Goal: Task Accomplishment & Management: Complete application form

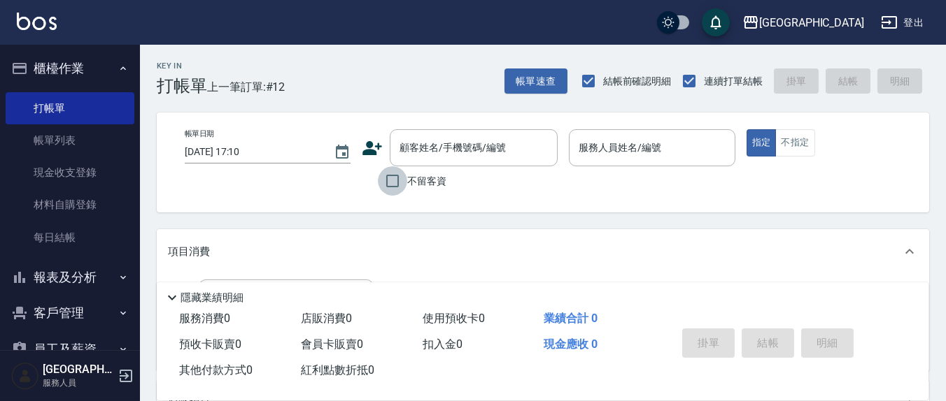
click at [391, 183] on input "不留客資" at bounding box center [392, 180] width 29 height 29
checkbox input "true"
click at [587, 166] on div "服務人員姓名/編號 服務人員姓名/編號" at bounding box center [652, 155] width 166 height 52
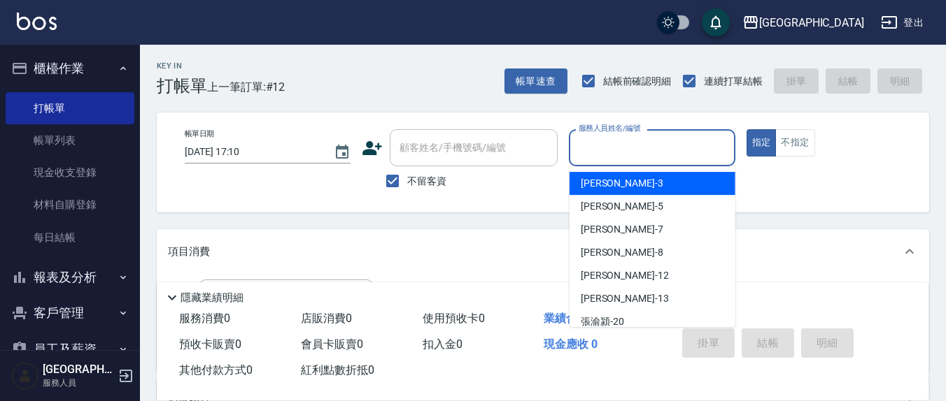
click at [618, 144] on input "服務人員姓名/編號" at bounding box center [651, 148] width 153 height 24
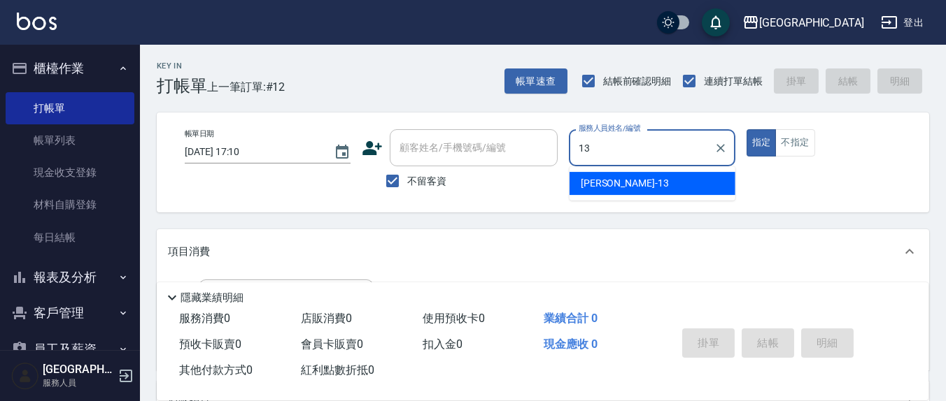
type input "13"
type button "true"
type input "[PERSON_NAME]-13"
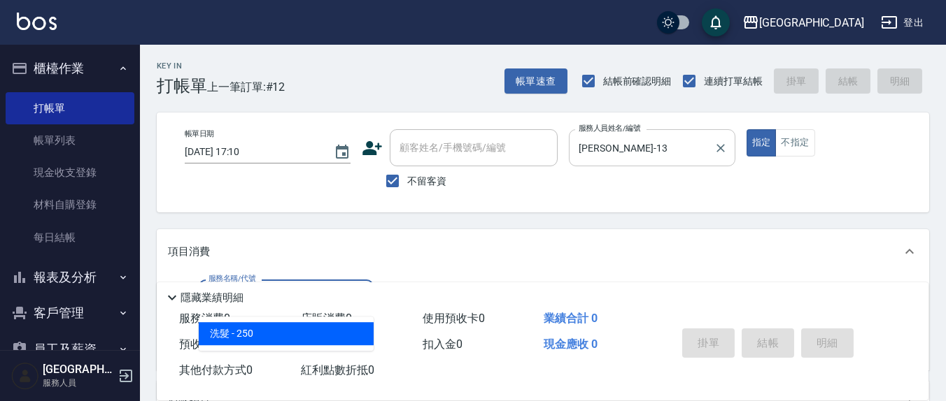
type input "洗髮(201)"
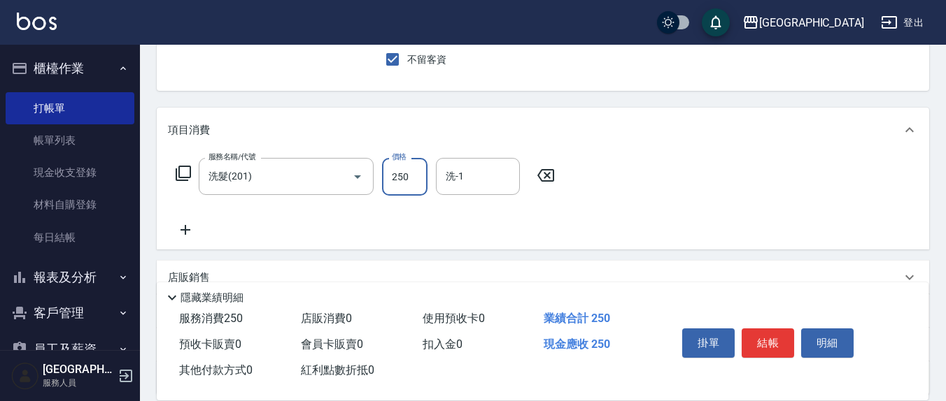
scroll to position [145, 0]
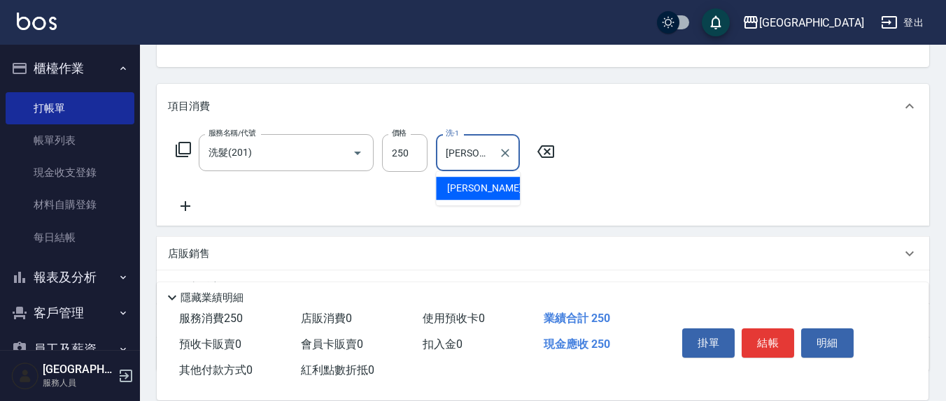
type input "[PERSON_NAME]-21"
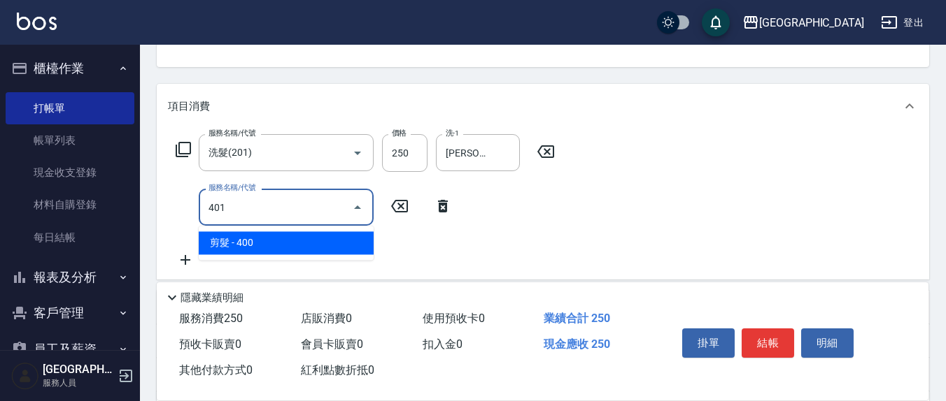
type input "剪髮(401)"
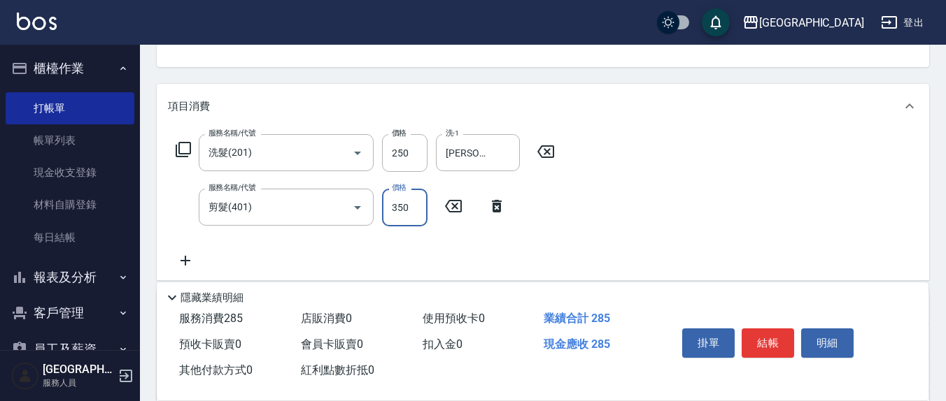
type input "350"
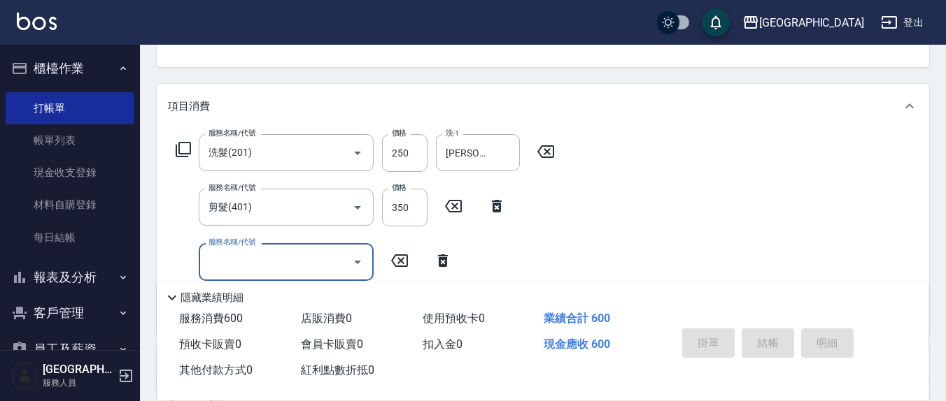
type input "[DATE] 19:36"
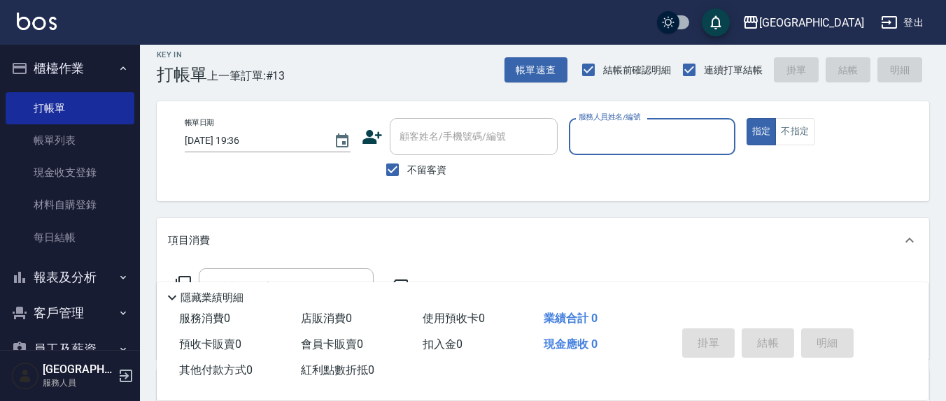
scroll to position [0, 0]
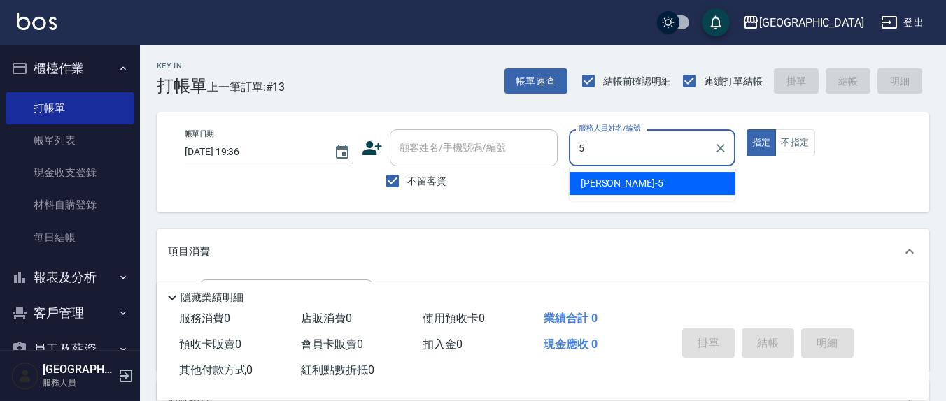
type input "[PERSON_NAME]5"
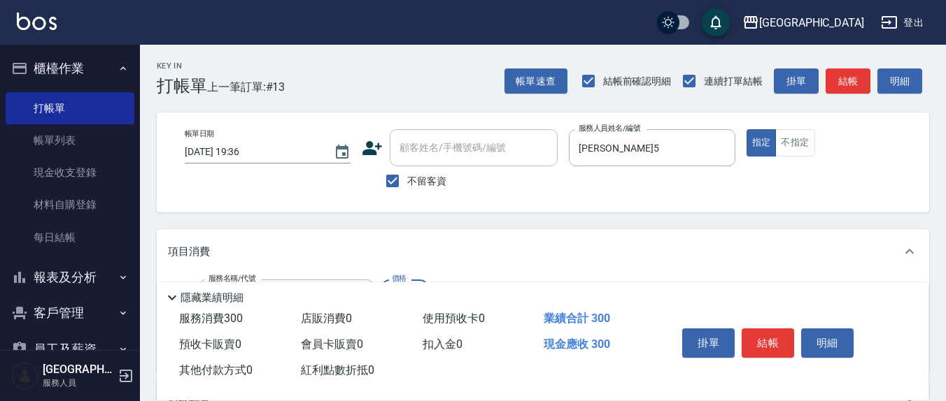
type input "[PERSON_NAME]洗髮精(210)"
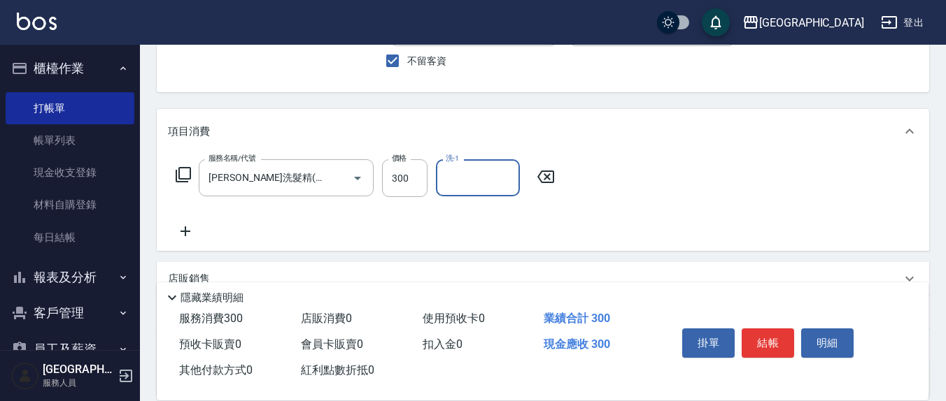
scroll to position [145, 0]
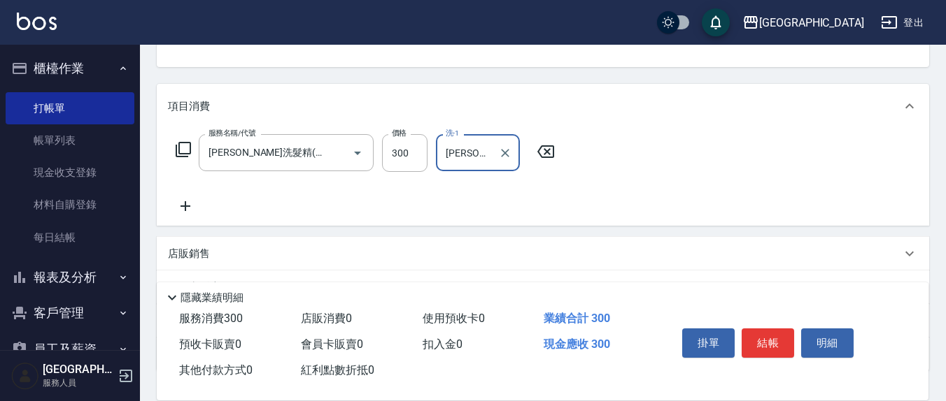
type input "[PERSON_NAME]-8"
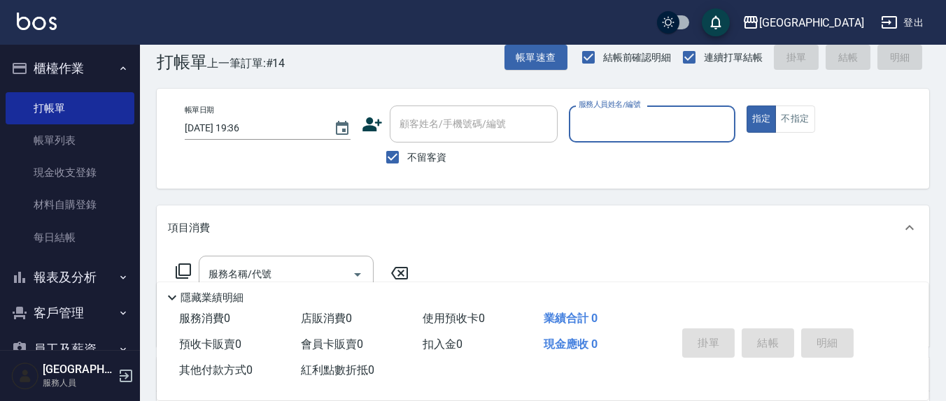
scroll to position [0, 0]
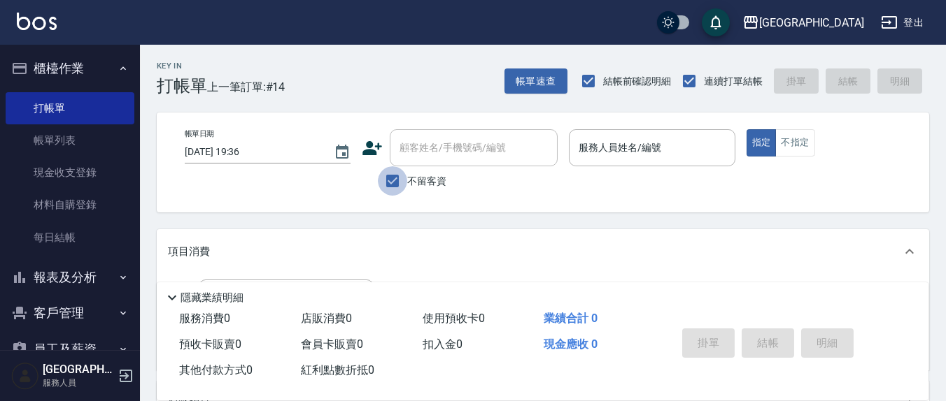
click at [379, 178] on input "不留客資" at bounding box center [392, 180] width 29 height 29
checkbox input "false"
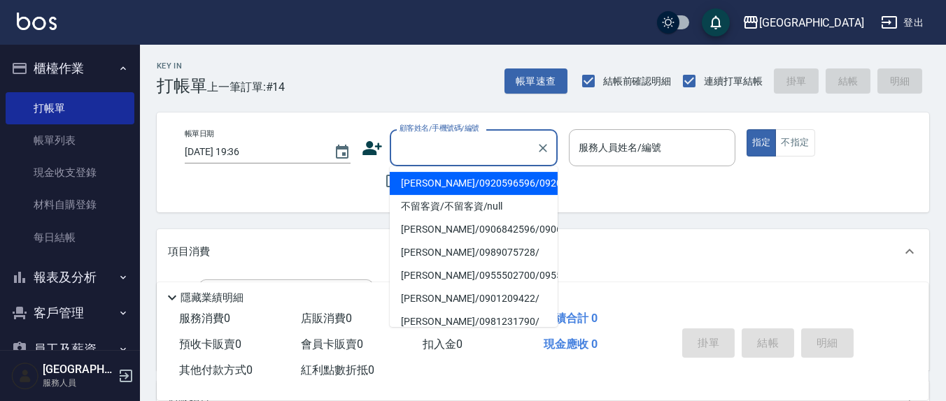
click at [442, 150] on input "顧客姓名/手機號碼/編號" at bounding box center [463, 148] width 134 height 24
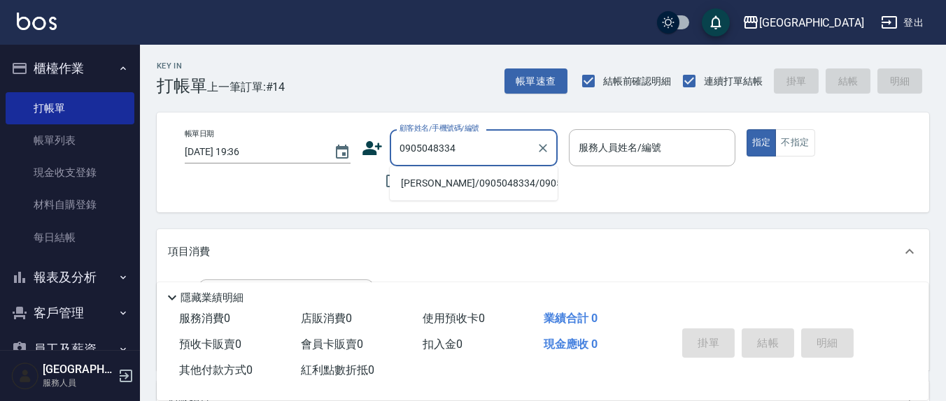
click at [499, 190] on li "[PERSON_NAME]/0905048334/0905048334" at bounding box center [474, 183] width 168 height 23
type input "[PERSON_NAME]/0905048334/0905048334"
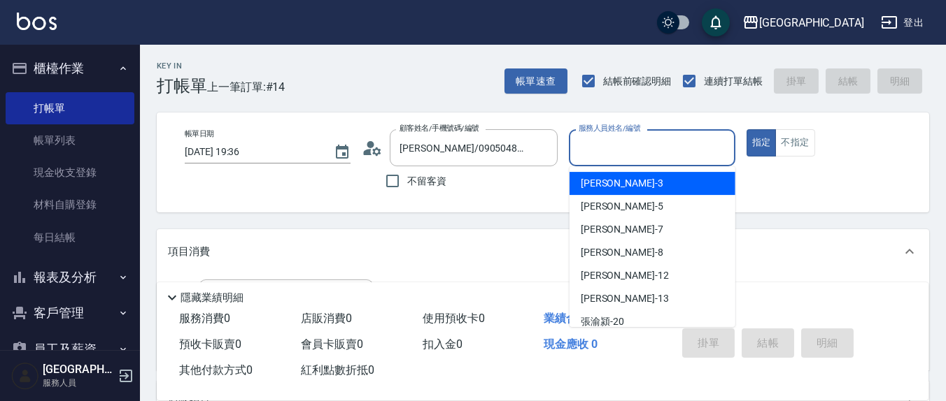
click at [627, 156] on input "服務人員姓名/編號" at bounding box center [651, 148] width 153 height 24
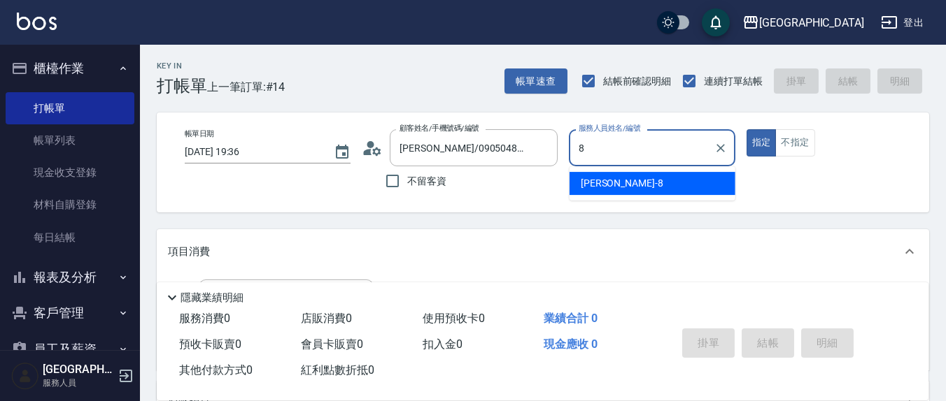
type input "[PERSON_NAME]-8"
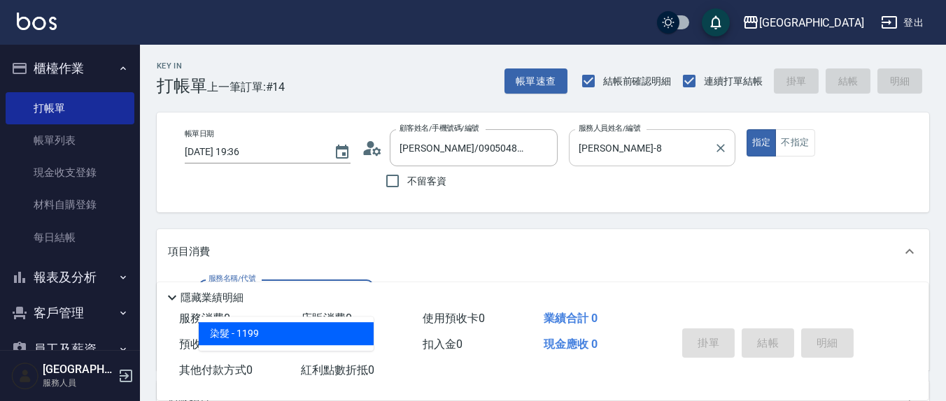
type input "染髮(501)"
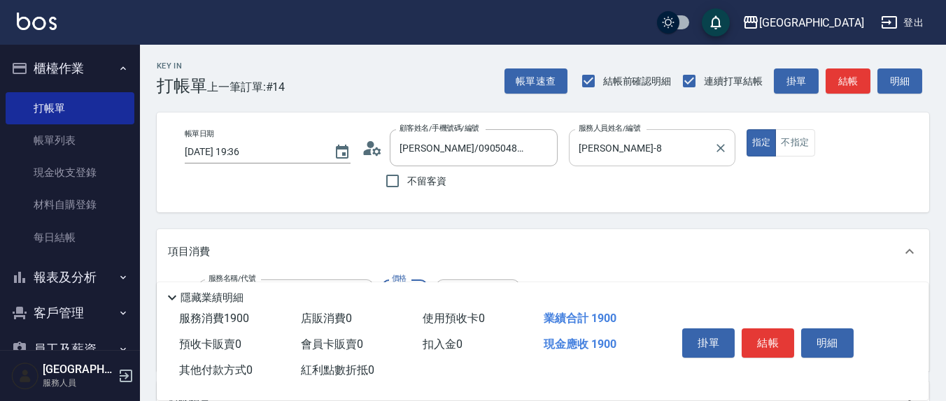
type input "1900"
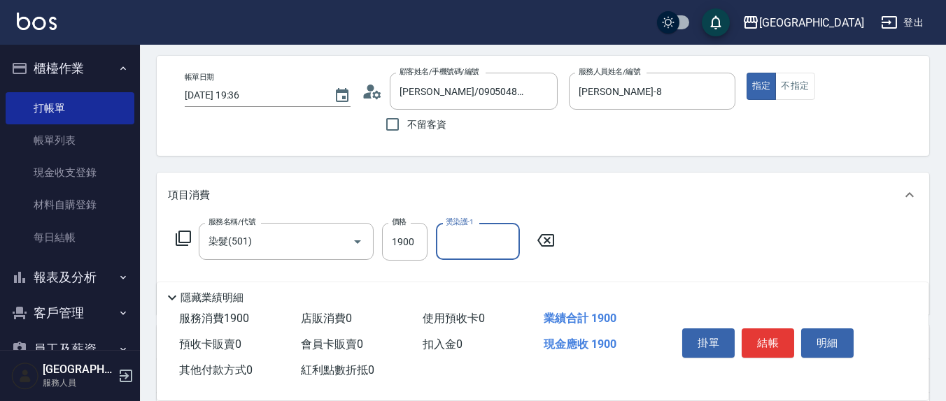
scroll to position [145, 0]
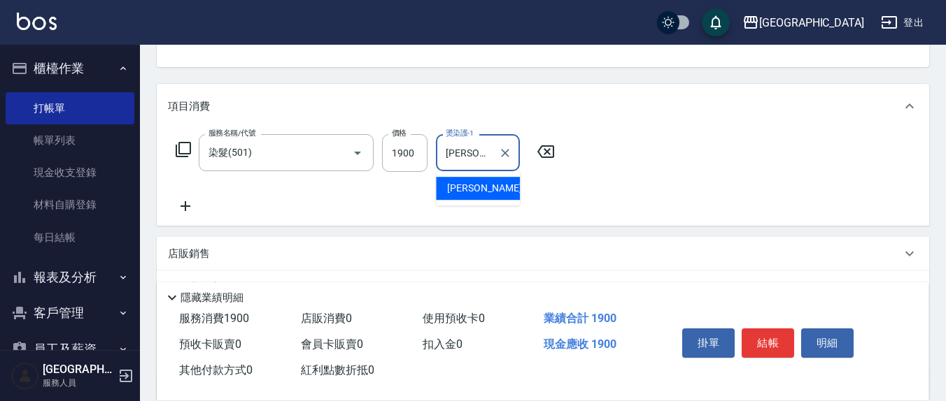
type input "[PERSON_NAME]-8"
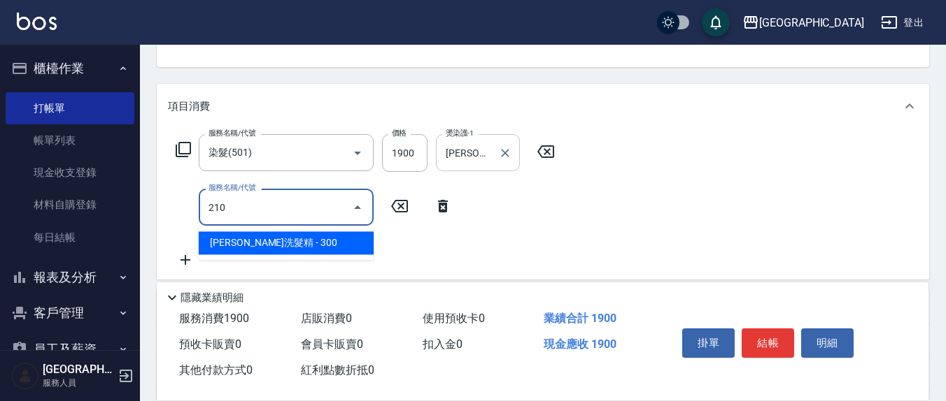
type input "[PERSON_NAME]洗髮精(210)"
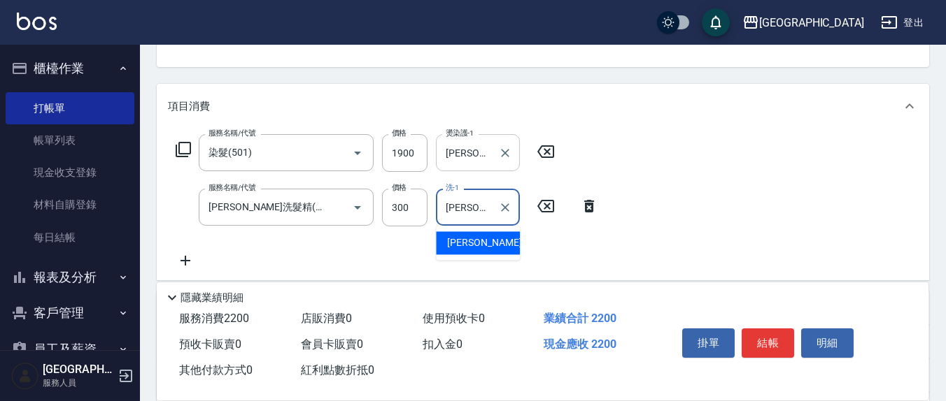
type input "[PERSON_NAME]-8"
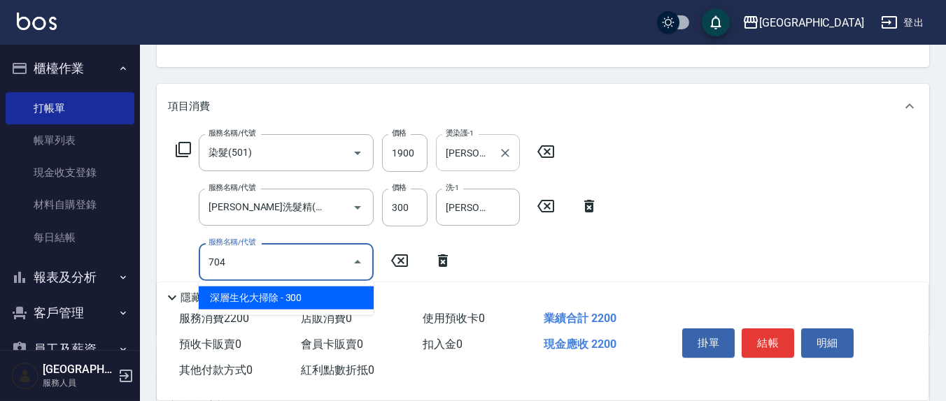
type input "深層生化大掃除(704)"
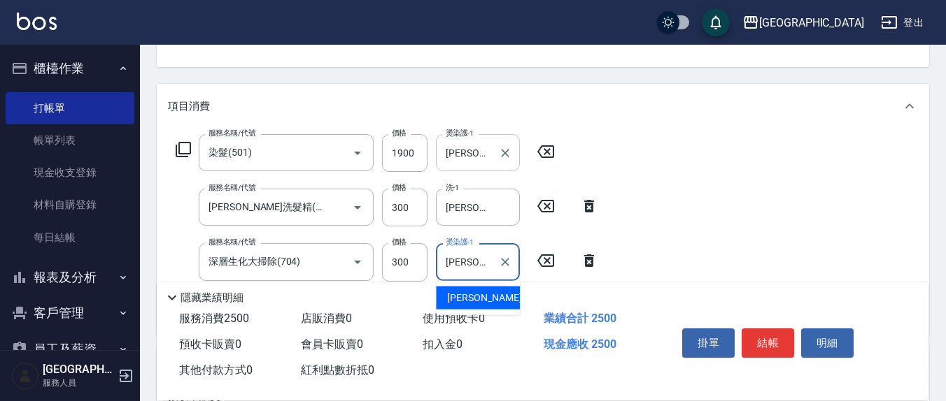
type input "[PERSON_NAME]-8"
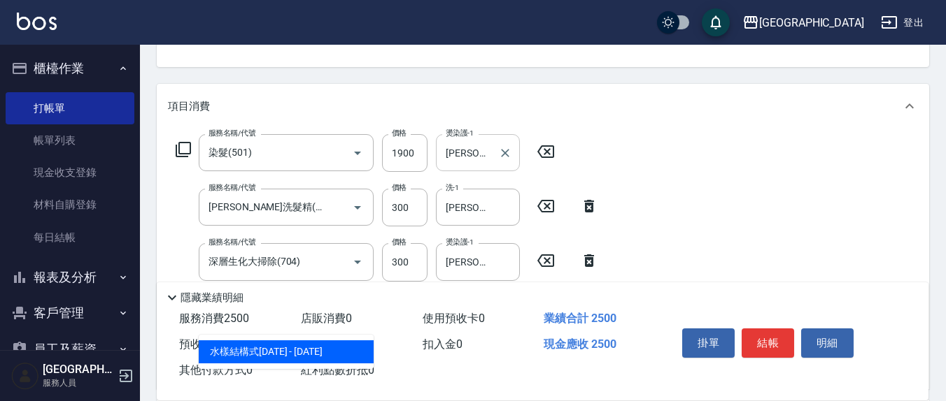
type input "水樣結構式1200(713)"
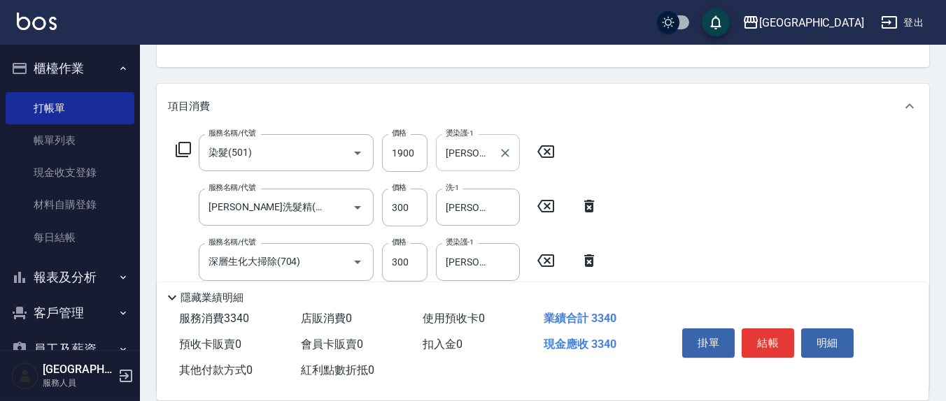
type input "840"
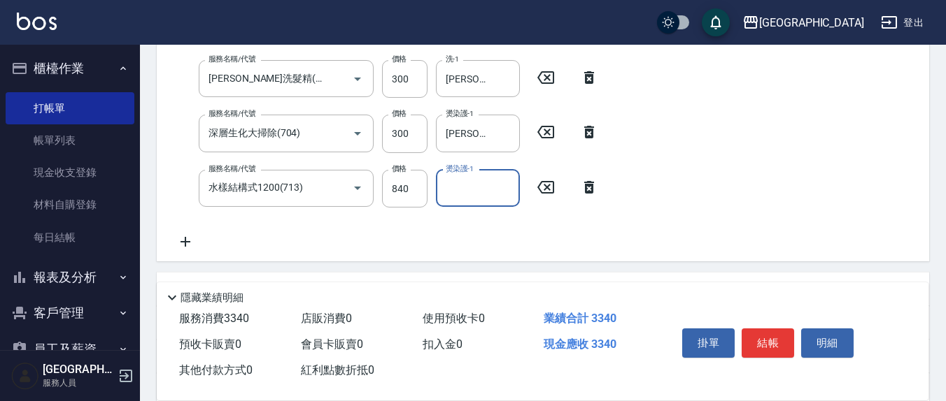
scroll to position [291, 0]
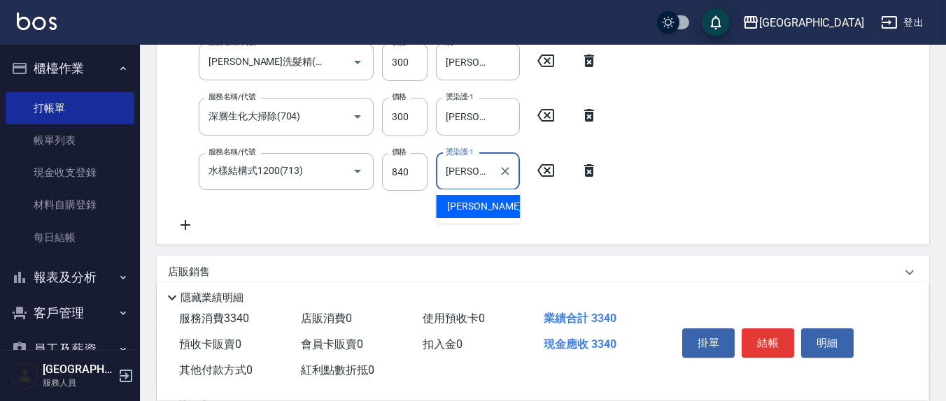
type input "[PERSON_NAME]-8"
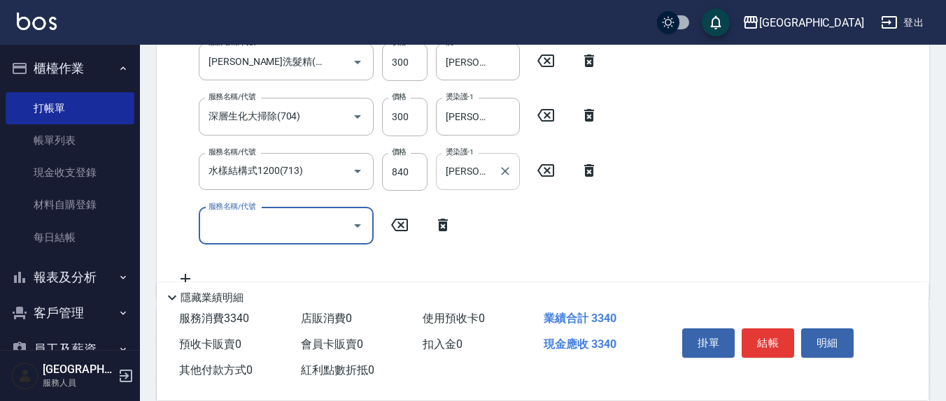
scroll to position [286, 0]
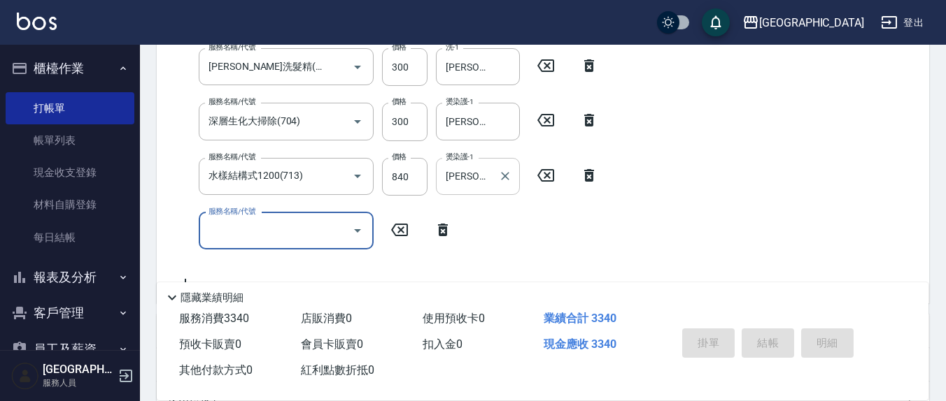
type input "[DATE] 19:38"
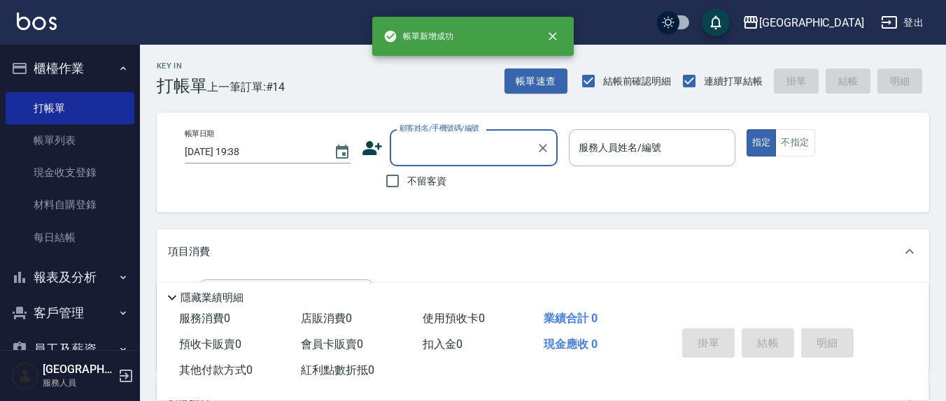
scroll to position [0, 0]
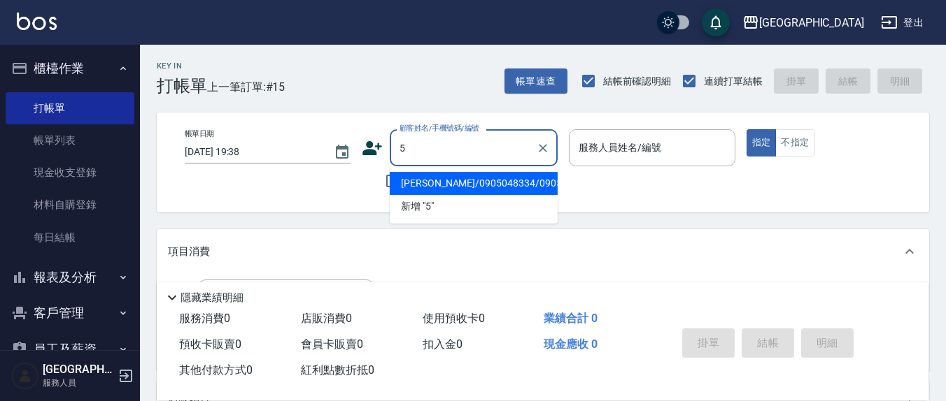
click at [746, 129] on button "指定" at bounding box center [761, 142] width 30 height 27
type input "[PERSON_NAME]/0905048334/0905048334"
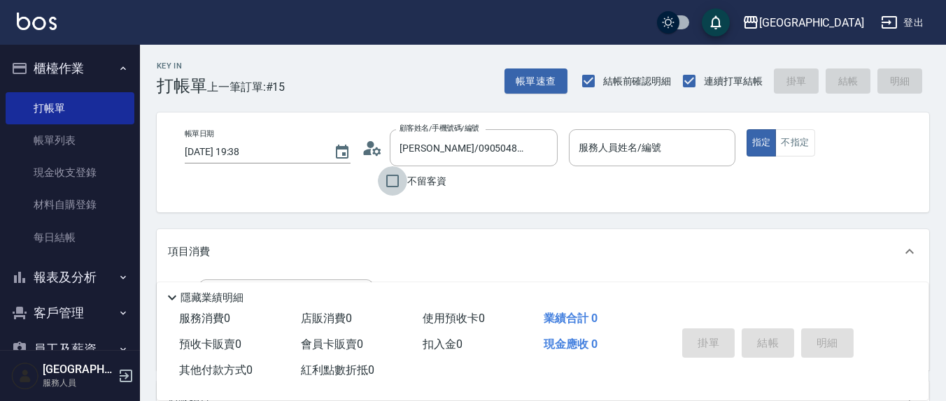
drag, startPoint x: 397, startPoint y: 181, endPoint x: 596, endPoint y: 146, distance: 201.7
click at [397, 180] on input "不留客資" at bounding box center [392, 180] width 29 height 29
checkbox input "true"
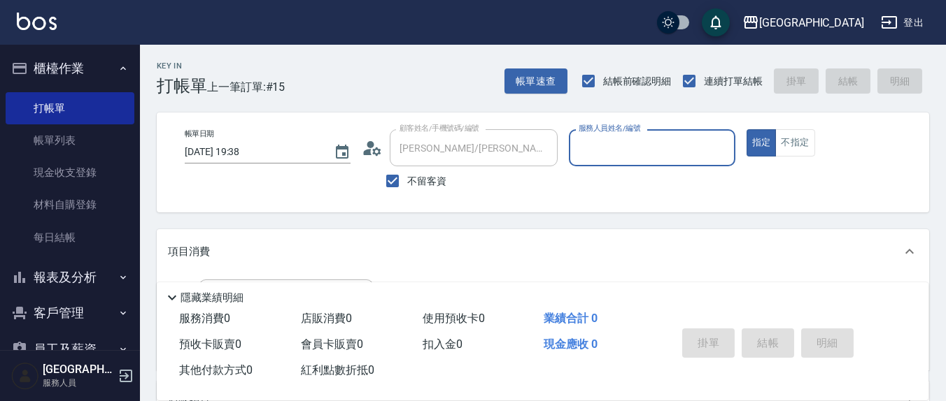
click at [596, 134] on label "服務人員姓名/編號" at bounding box center [609, 128] width 62 height 10
click at [596, 145] on input "服務人員姓名/編號" at bounding box center [651, 148] width 153 height 24
type input "[PERSON_NAME]/0936572037/"
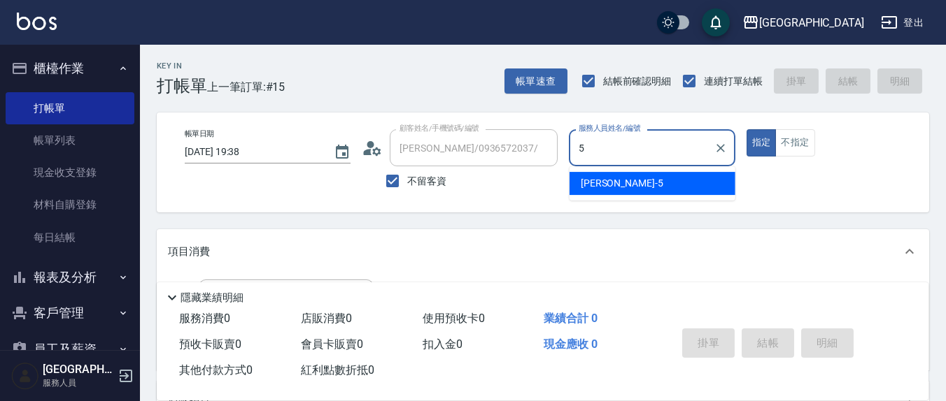
type input "[PERSON_NAME]5"
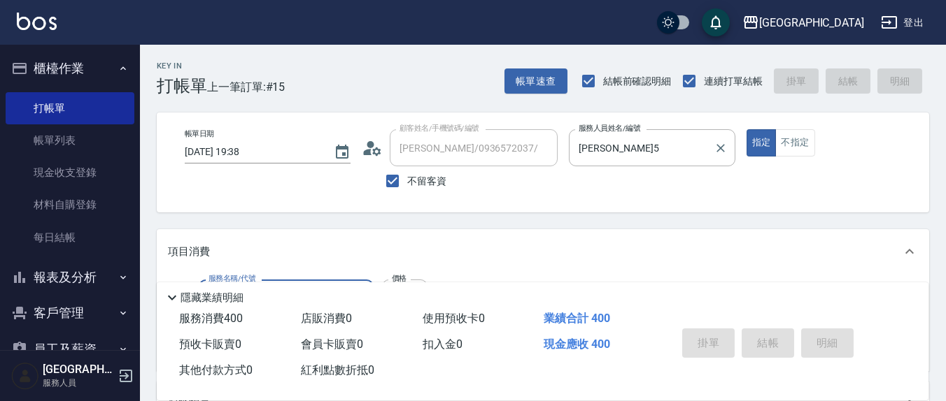
type input "401"
click at [746, 129] on button "指定" at bounding box center [761, 142] width 30 height 27
type input "[DATE] 19:39"
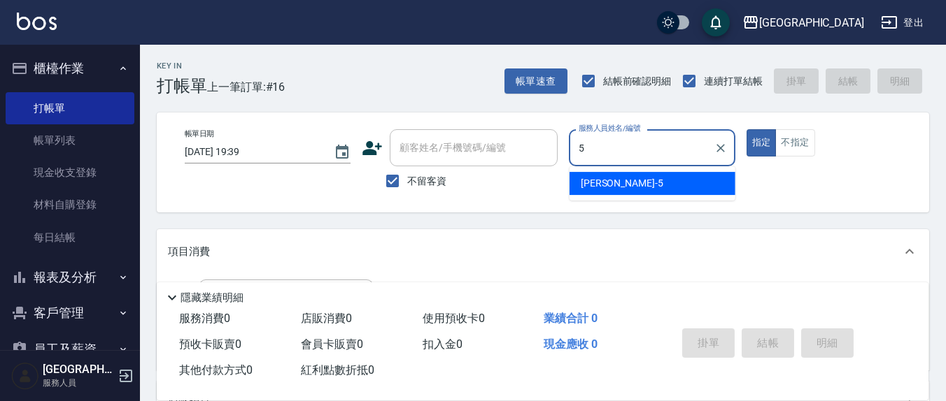
type input "[PERSON_NAME]5"
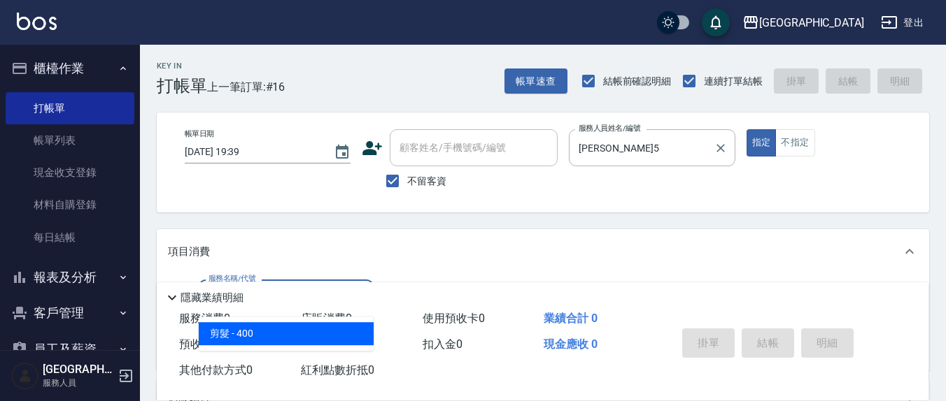
type input "剪髮(401)"
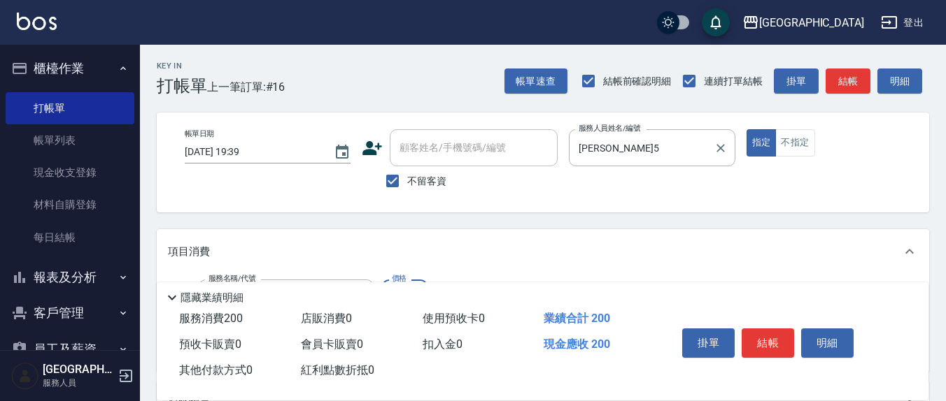
type input "200"
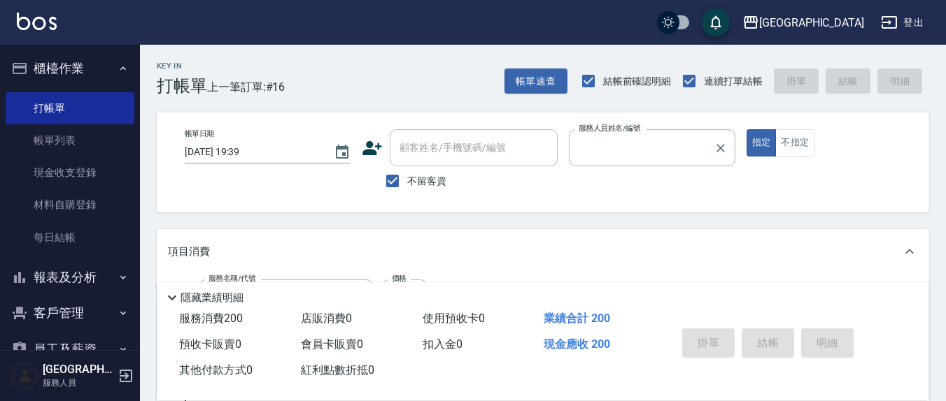
click at [746, 129] on button "指定" at bounding box center [761, 142] width 30 height 27
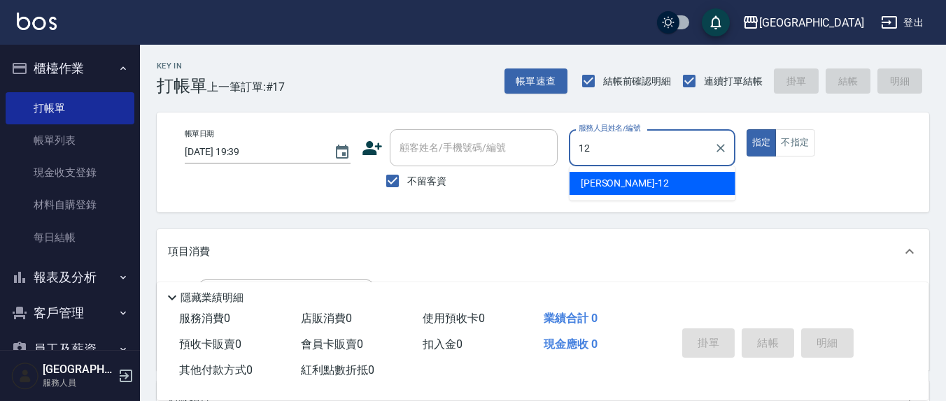
type input "[PERSON_NAME]-12"
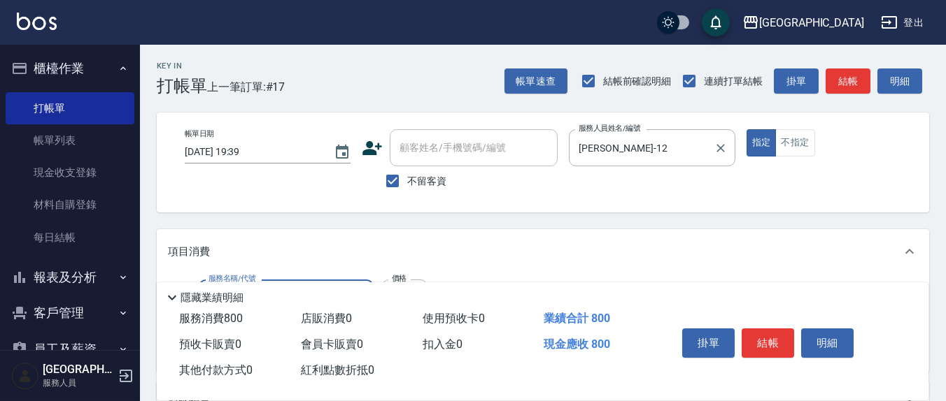
type input "清潔洗(207)"
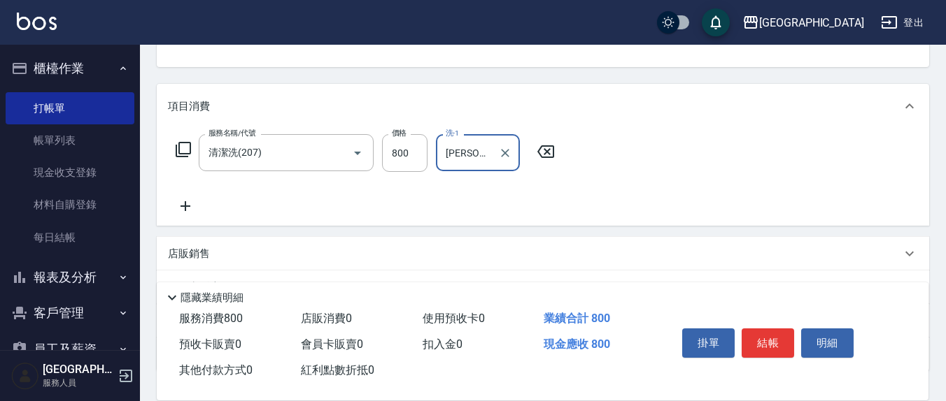
type input "[PERSON_NAME]-21"
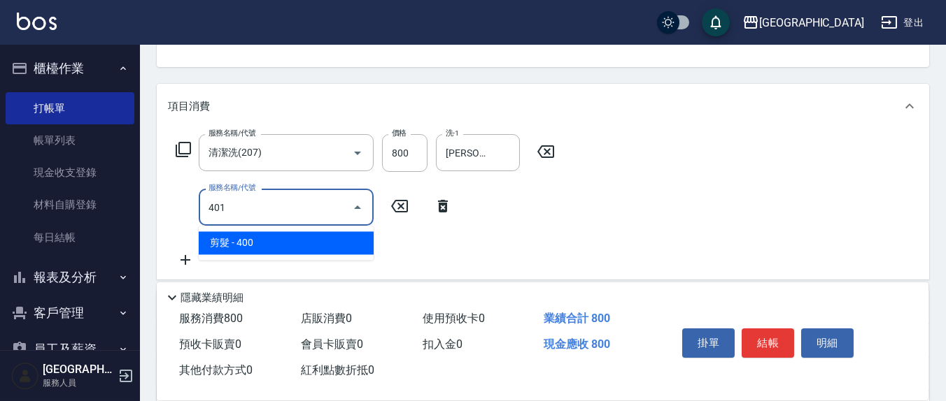
type input "剪髮(401)"
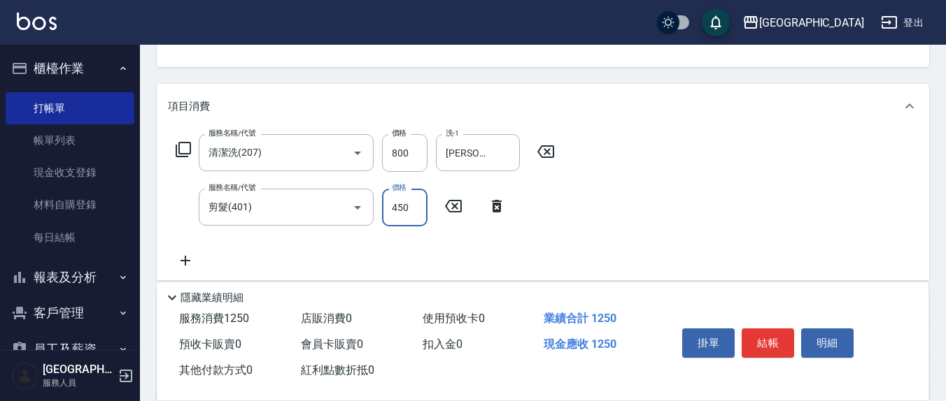
type input "450"
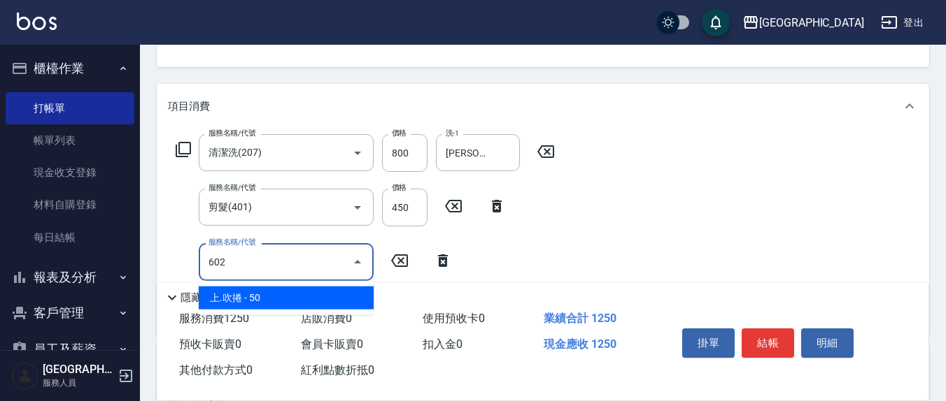
type input "上.吹捲(602)"
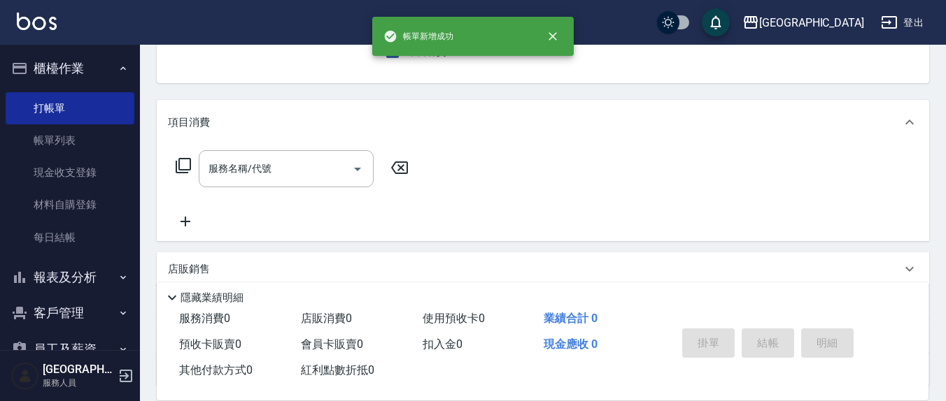
scroll to position [0, 0]
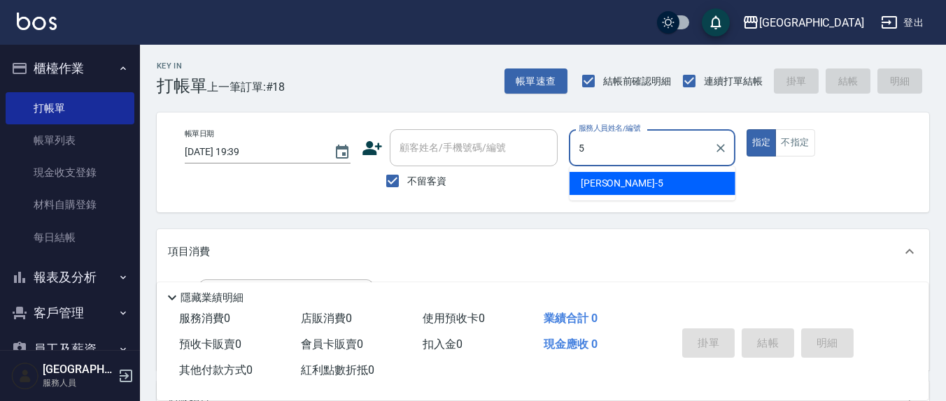
type input "[PERSON_NAME]5"
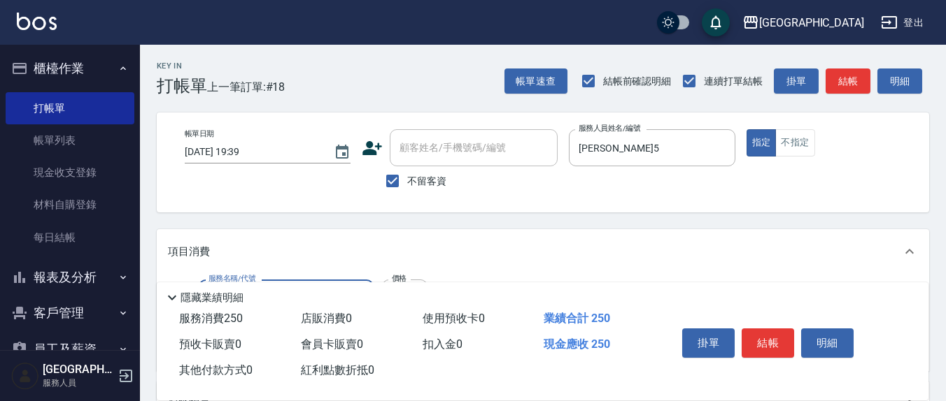
type input "洗髮(201)"
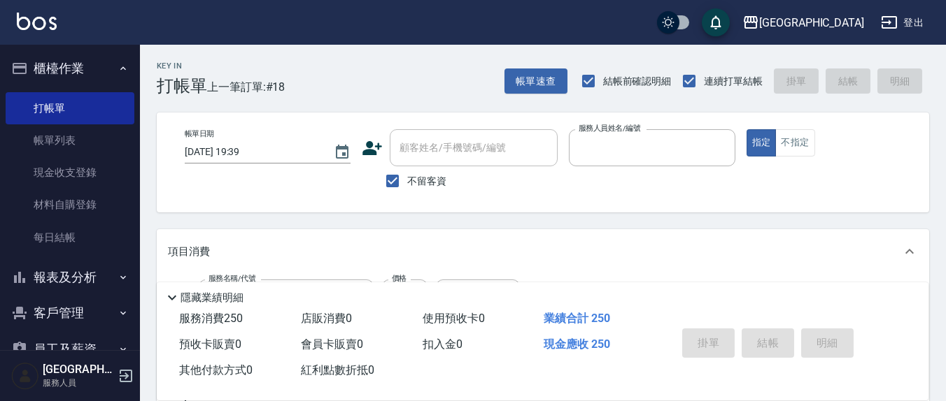
click at [746, 129] on button "指定" at bounding box center [761, 142] width 30 height 27
type input "[DATE] 19:40"
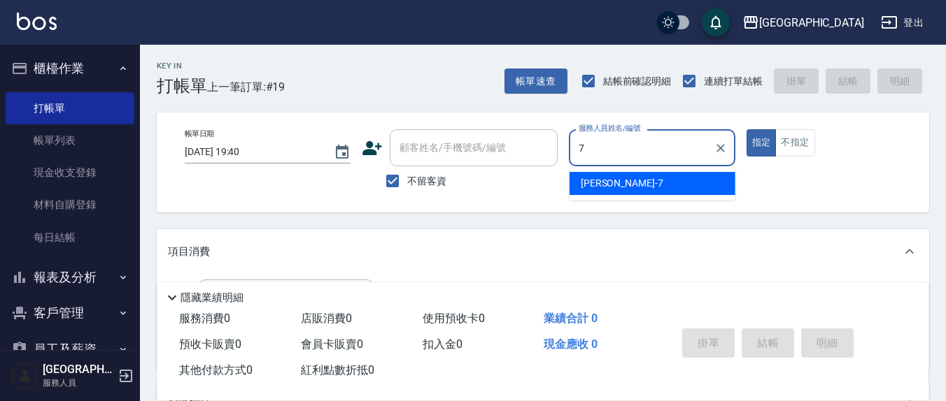
type input "[PERSON_NAME]7"
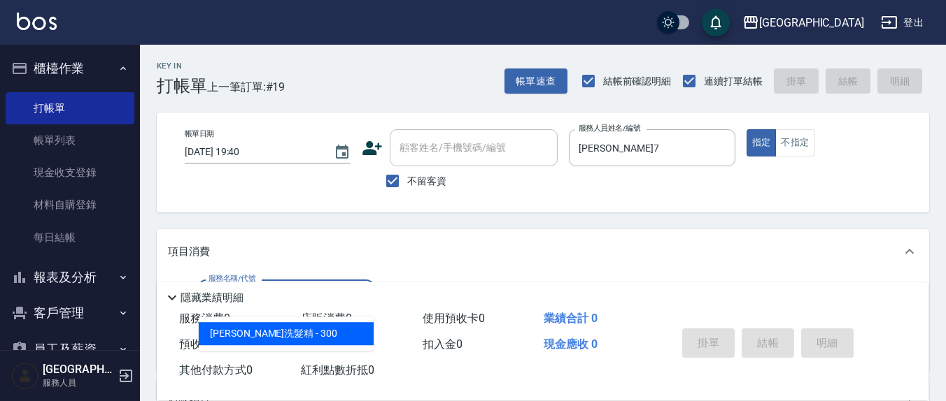
type input "[PERSON_NAME]洗髮精(210)"
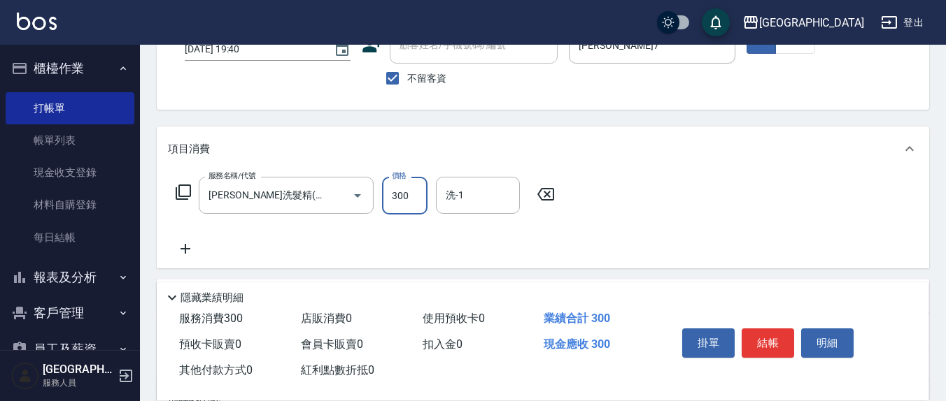
scroll to position [145, 0]
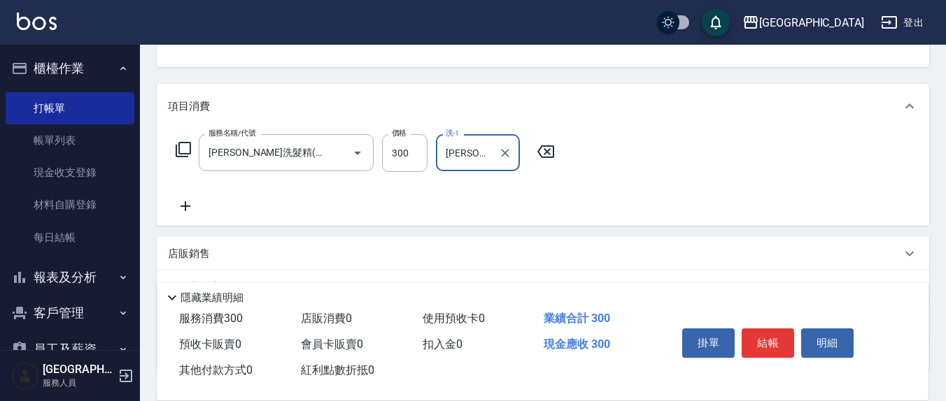
type input "[PERSON_NAME]7"
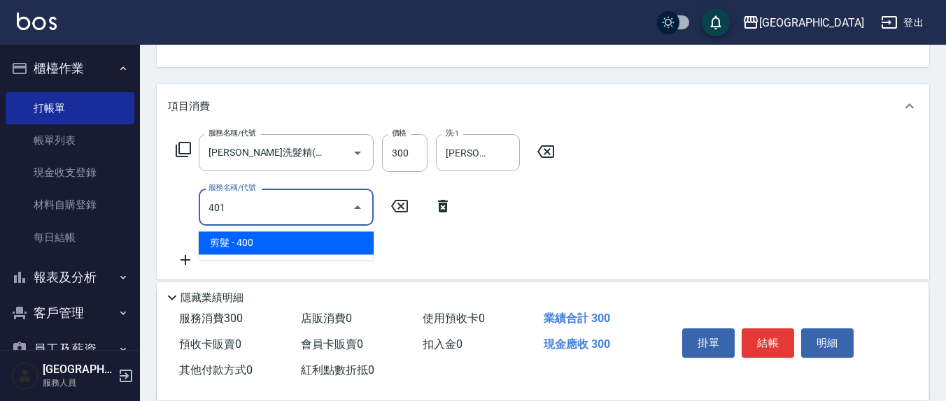
type input "剪髮(401)"
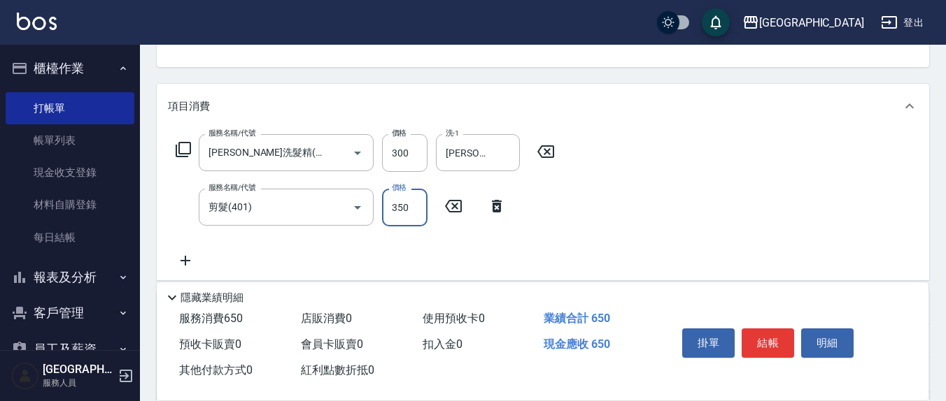
type input "350"
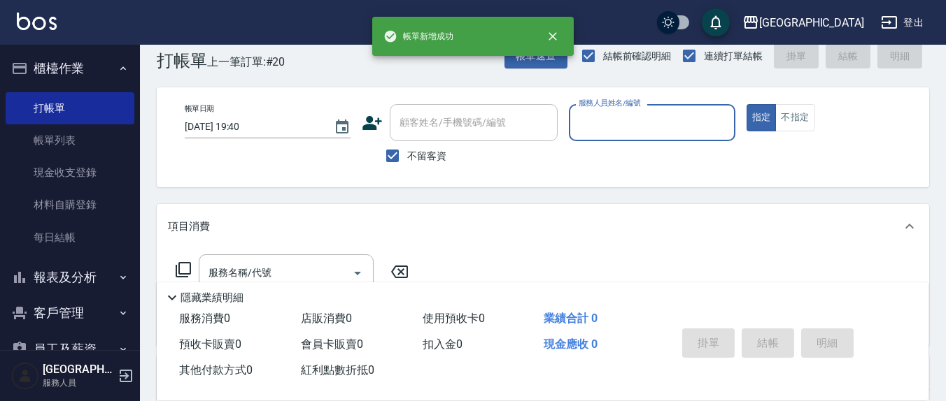
scroll to position [0, 0]
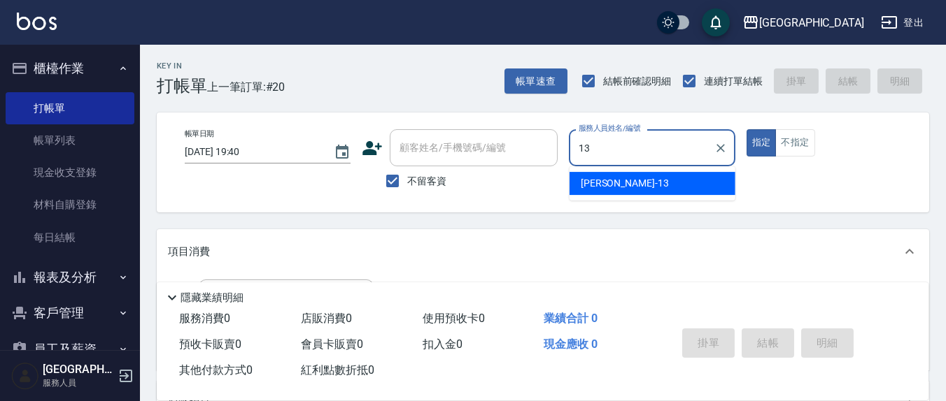
type input "[PERSON_NAME]-13"
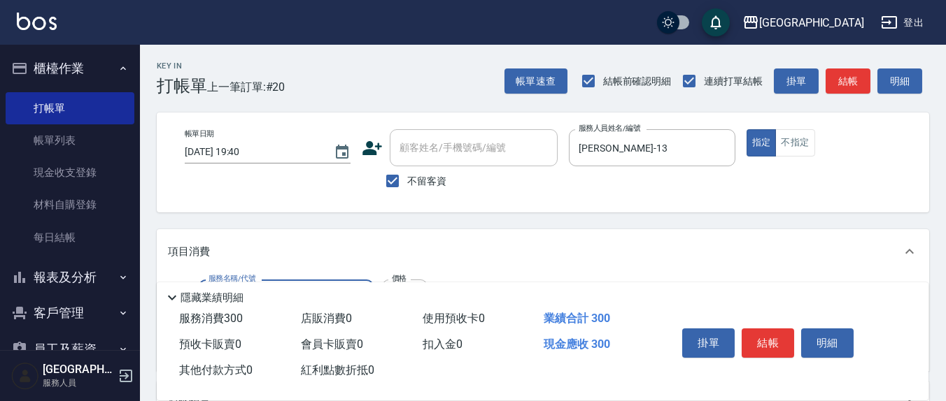
type input "[PERSON_NAME]洗髮精(210)"
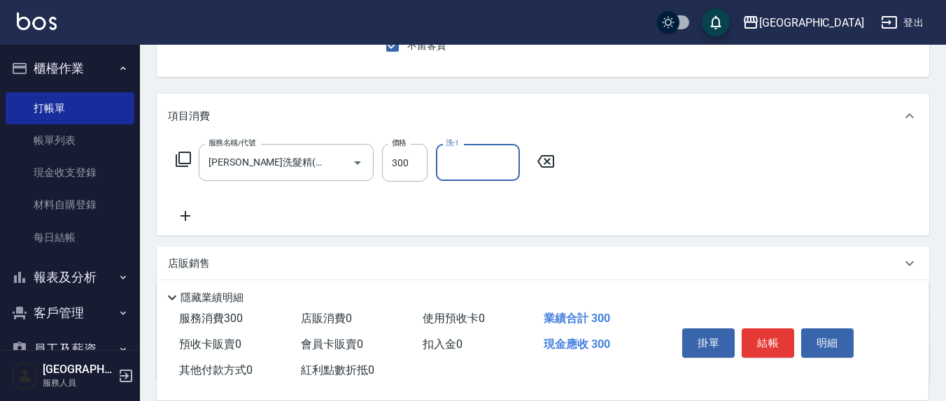
scroll to position [145, 0]
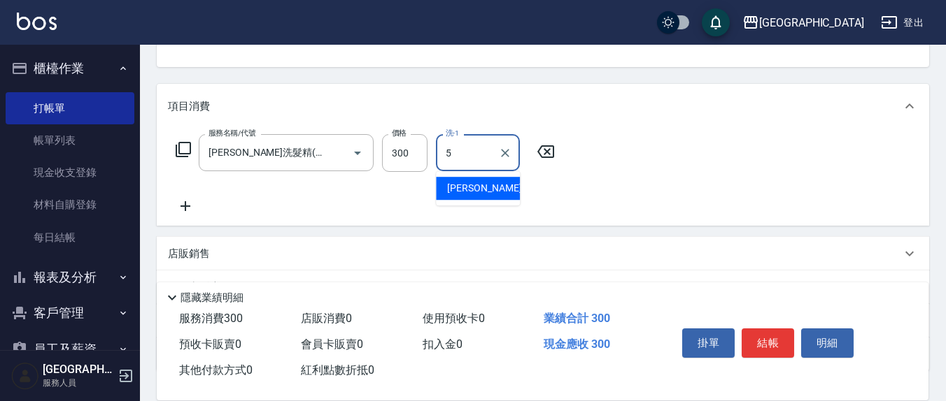
type input "[PERSON_NAME]5"
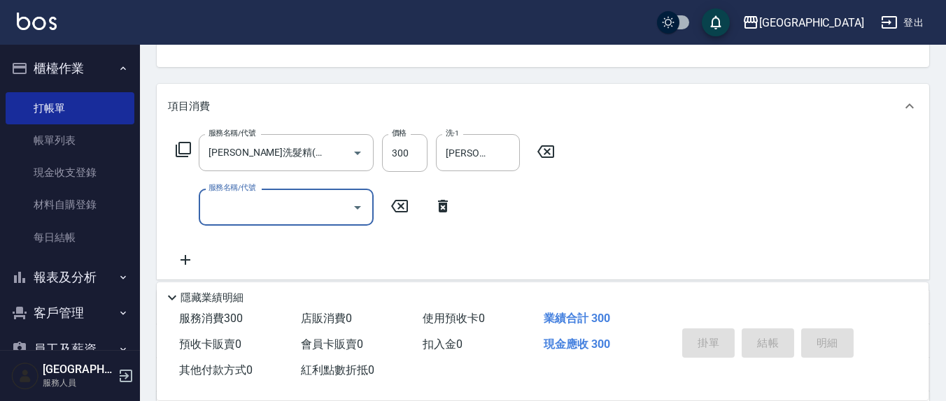
scroll to position [135, 0]
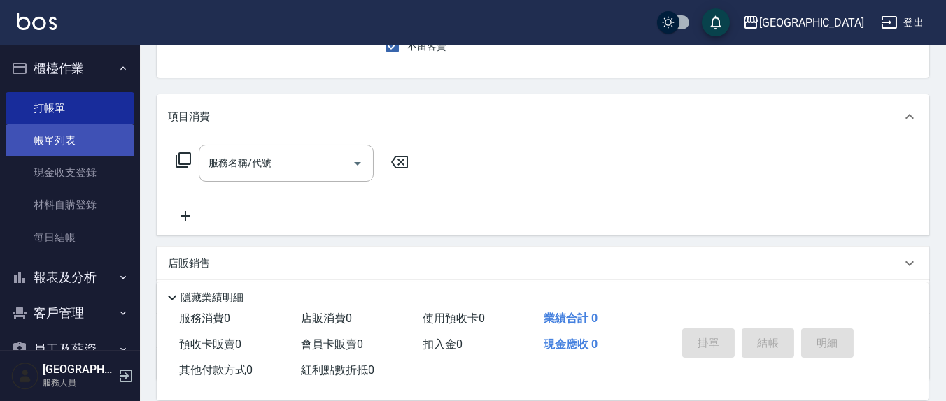
click at [80, 140] on link "帳單列表" at bounding box center [70, 140] width 129 height 32
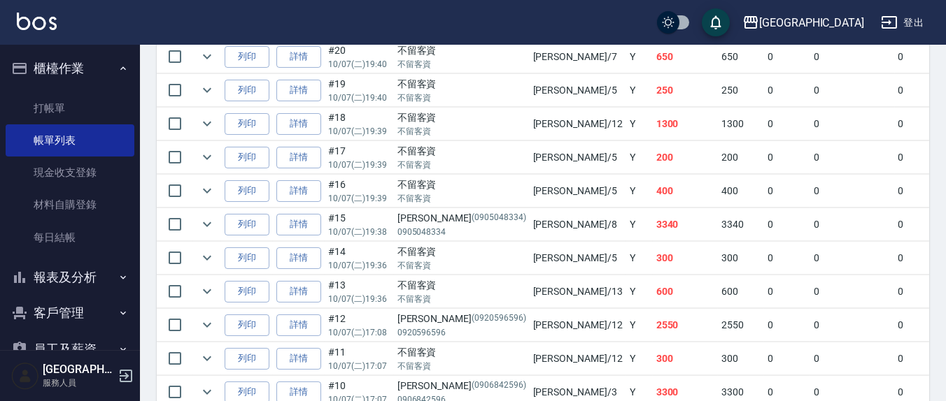
scroll to position [437, 0]
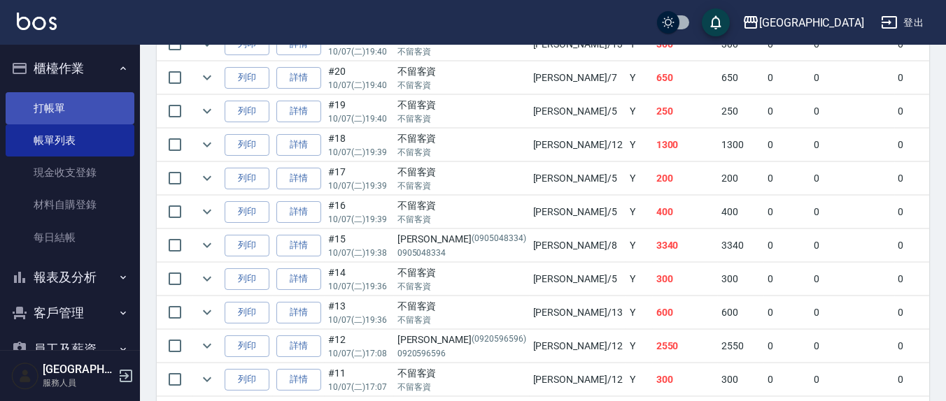
click at [64, 112] on link "打帳單" at bounding box center [70, 108] width 129 height 32
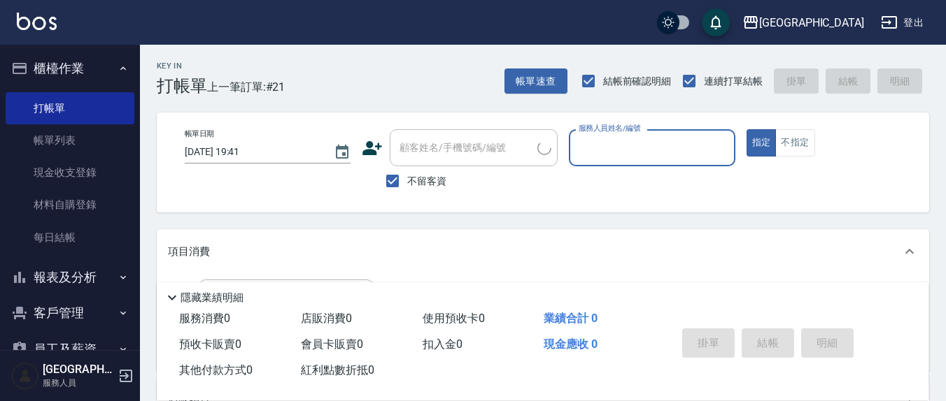
click at [604, 153] on input "服務人員姓名/編號" at bounding box center [651, 148] width 153 height 24
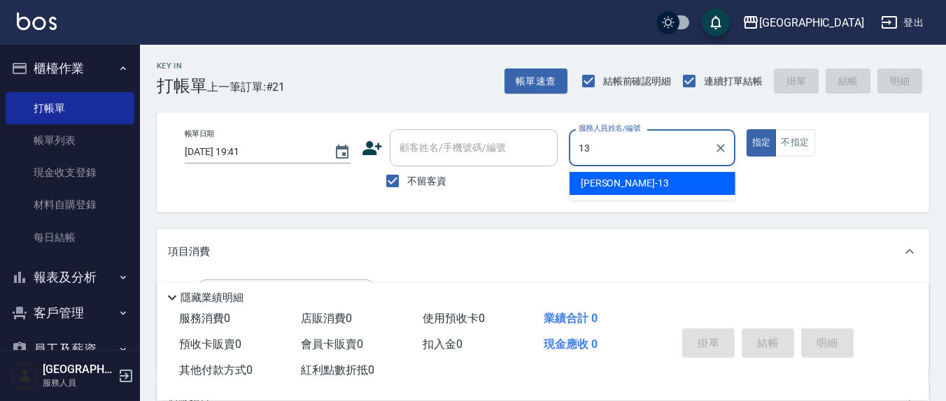
type input "13"
type button "true"
type input "[PERSON_NAME]-13"
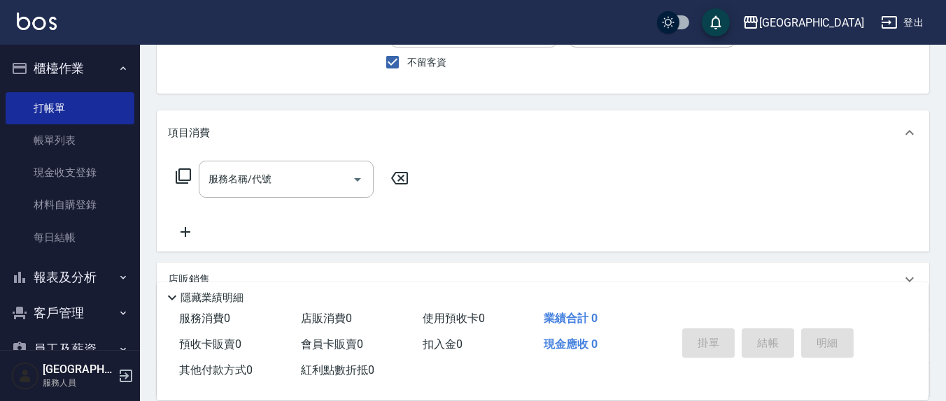
scroll to position [145, 0]
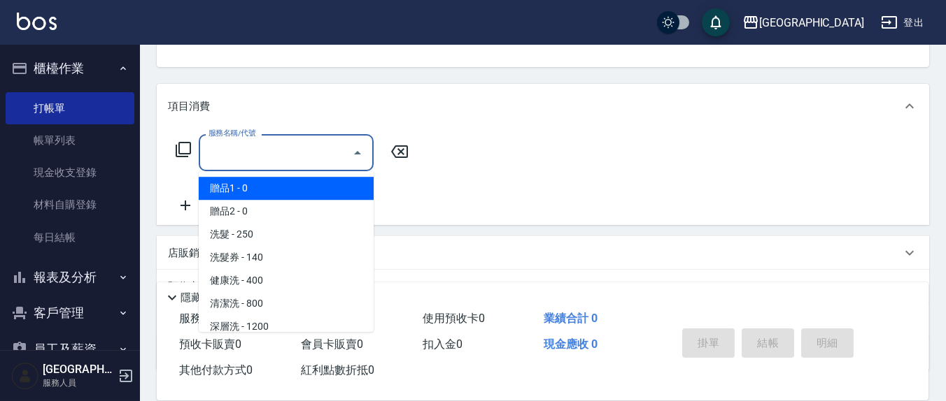
click at [282, 155] on input "服務名稱/代號" at bounding box center [275, 153] width 141 height 24
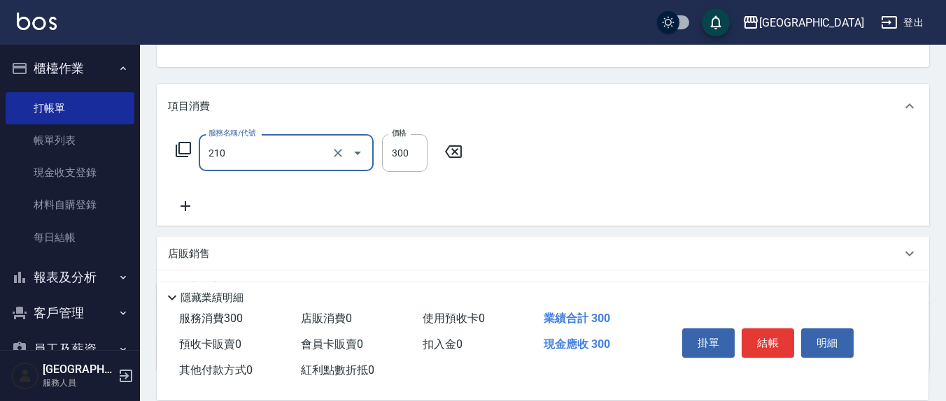
type input "[PERSON_NAME]洗髮精(210)"
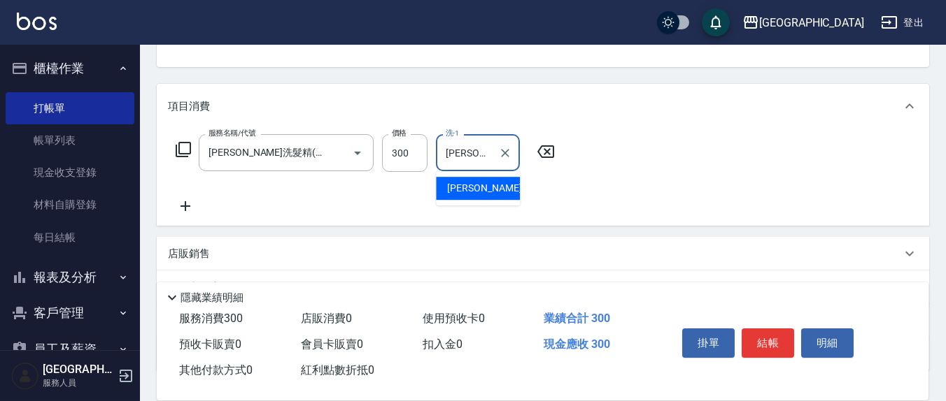
type input "[PERSON_NAME]-8"
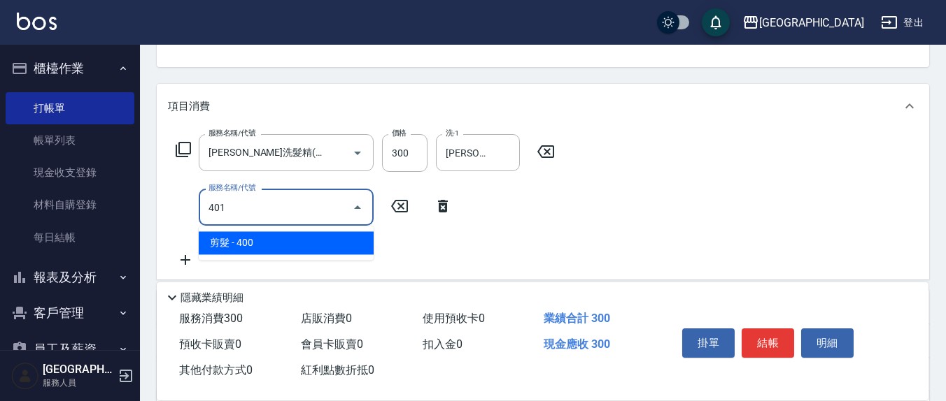
type input "剪髮(401)"
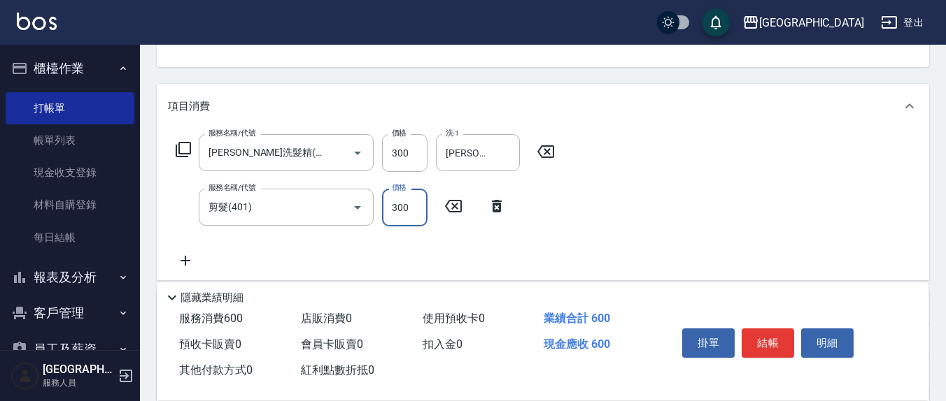
type input "300"
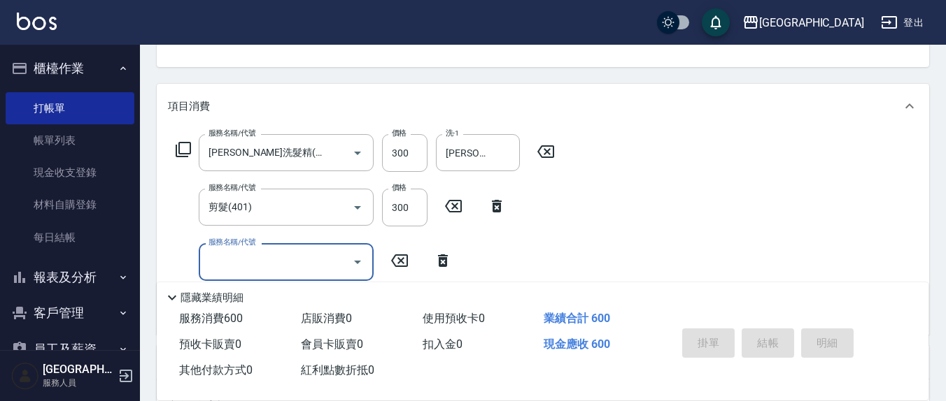
type input "[DATE] 19:42"
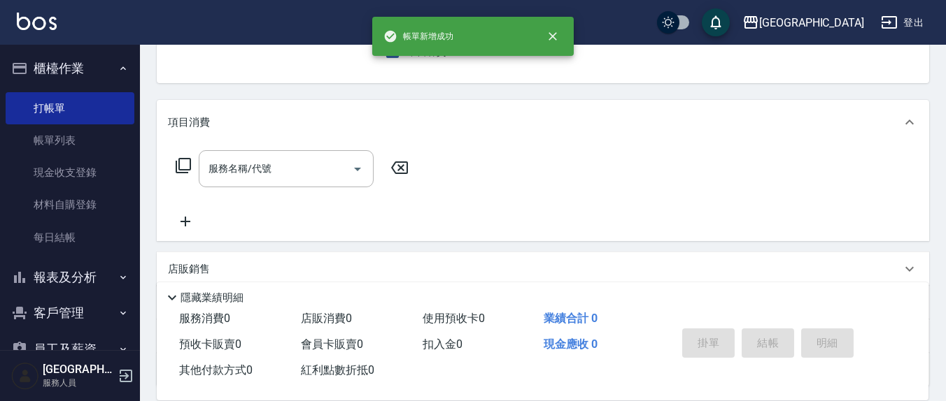
scroll to position [0, 0]
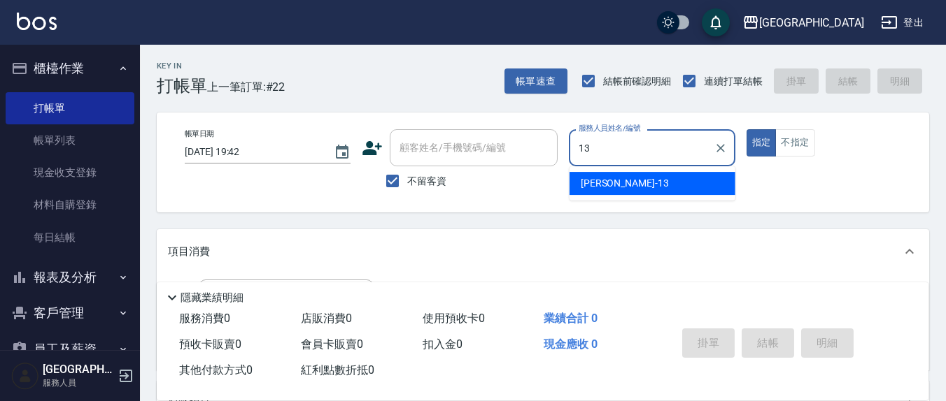
type input "[PERSON_NAME]-13"
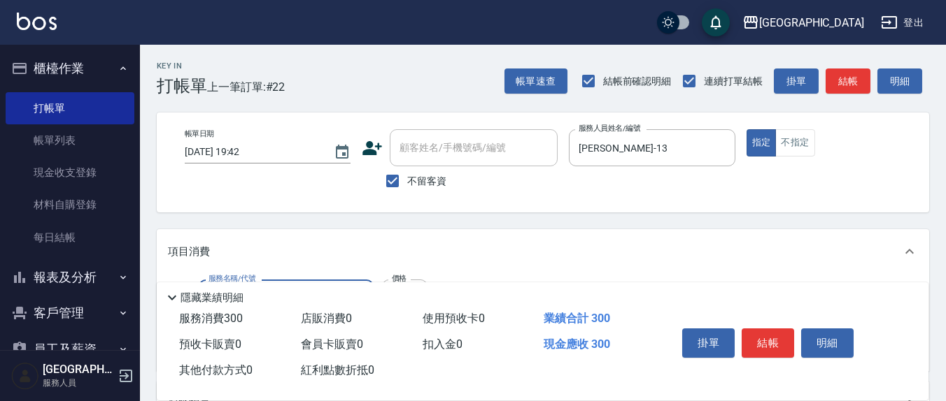
type input "[PERSON_NAME]洗髮精(210)"
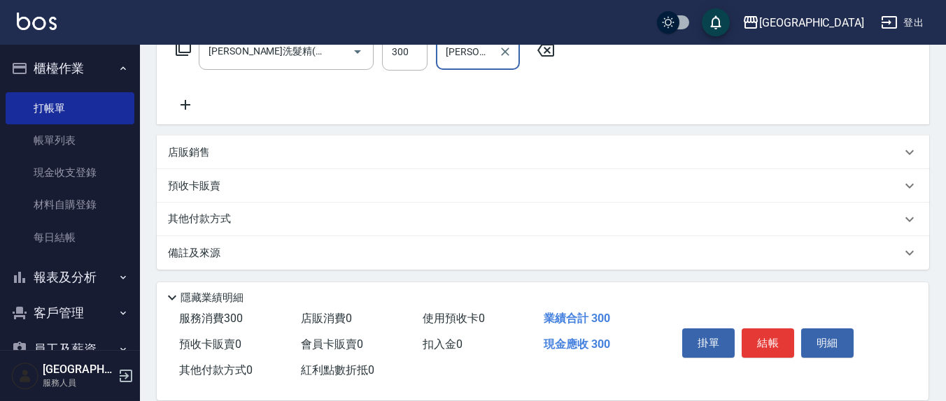
type input "[PERSON_NAME]-8"
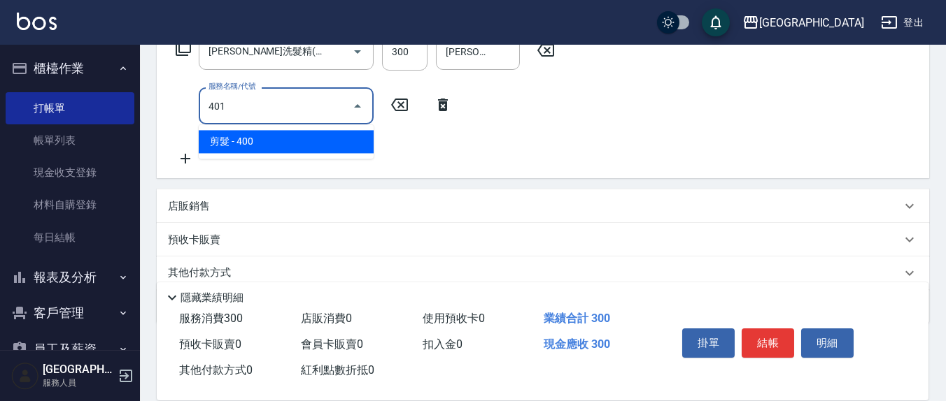
type input "剪髮(401)"
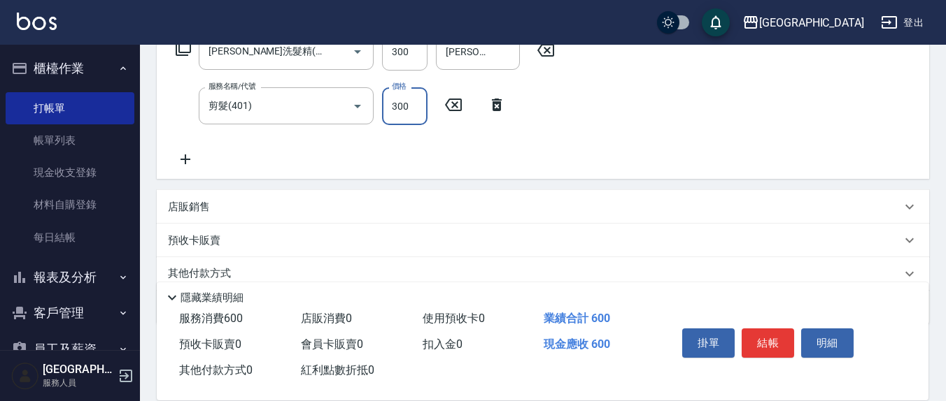
type input "300"
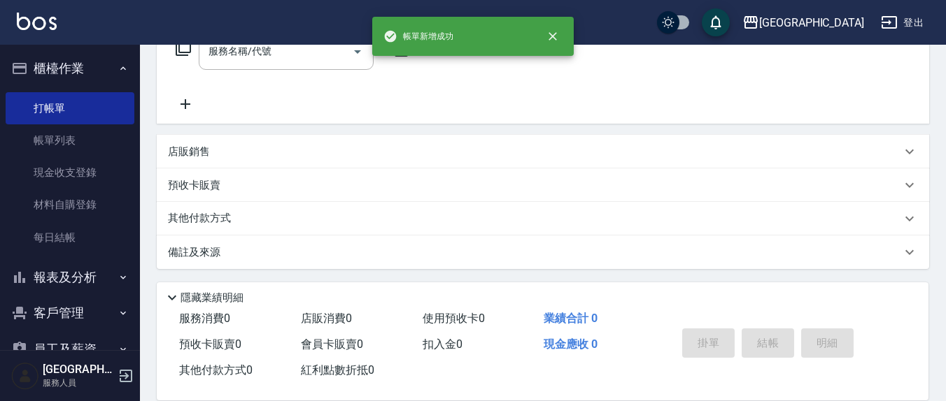
scroll to position [0, 0]
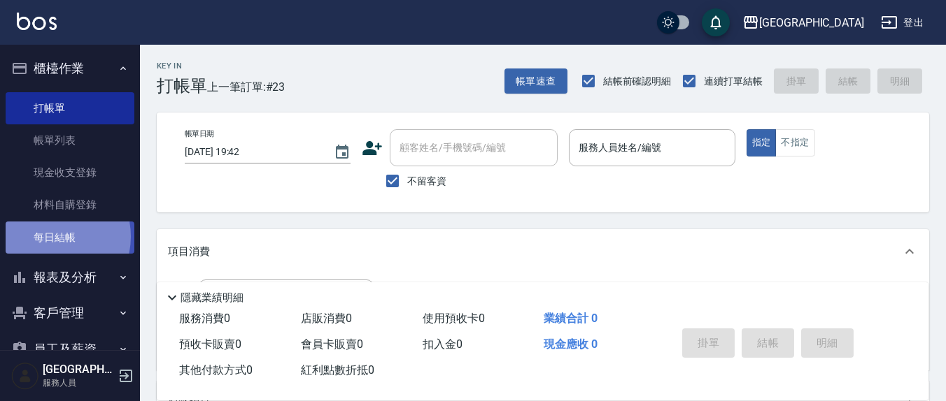
click at [47, 236] on link "每日結帳" at bounding box center [70, 238] width 129 height 32
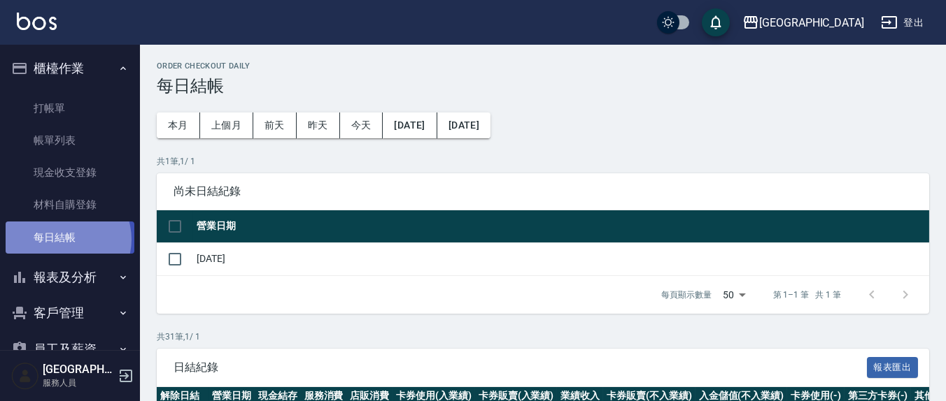
click at [64, 239] on link "每日結帳" at bounding box center [70, 238] width 129 height 32
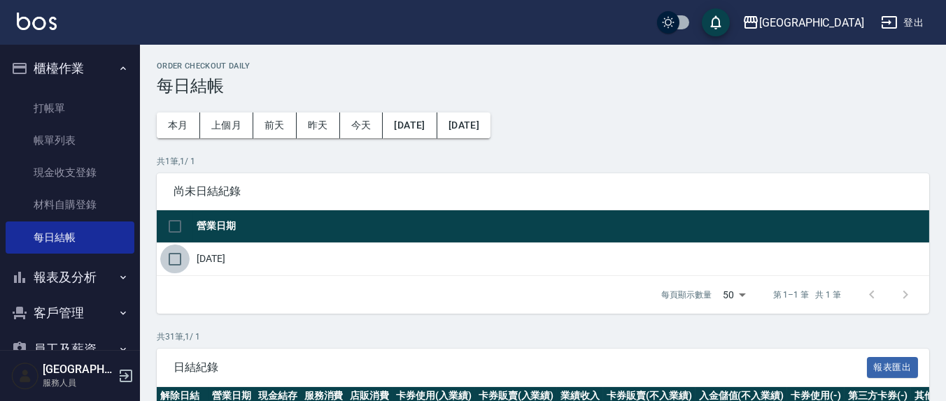
click at [172, 262] on input "checkbox" at bounding box center [174, 259] width 29 height 29
checkbox input "true"
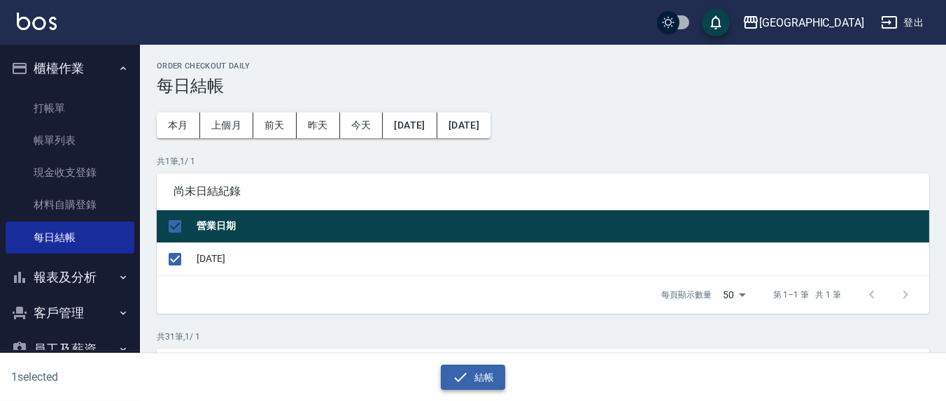
click at [461, 381] on icon "button" at bounding box center [460, 377] width 17 height 17
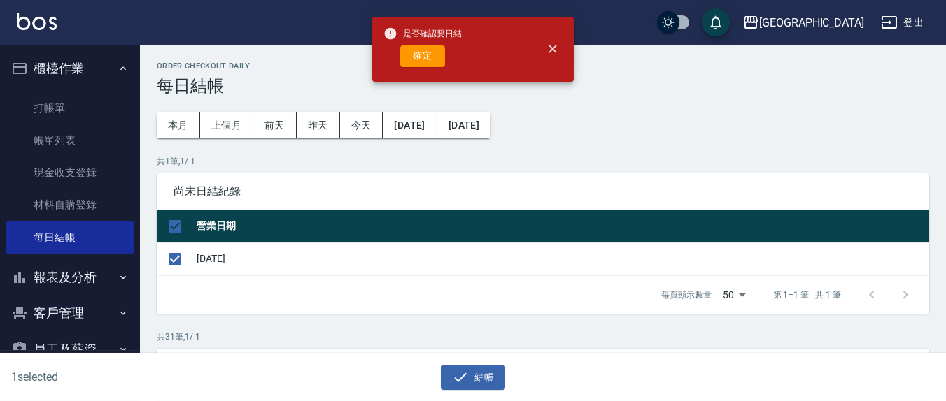
click at [421, 67] on div "是否確認要日結 確定" at bounding box center [422, 49] width 78 height 57
click at [423, 59] on button "確定" at bounding box center [422, 56] width 45 height 22
checkbox input "false"
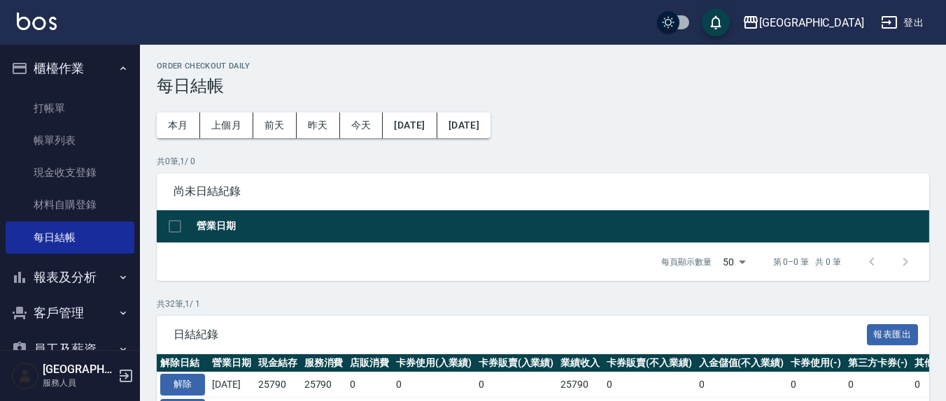
click at [85, 277] on button "報表及分析" at bounding box center [70, 277] width 129 height 36
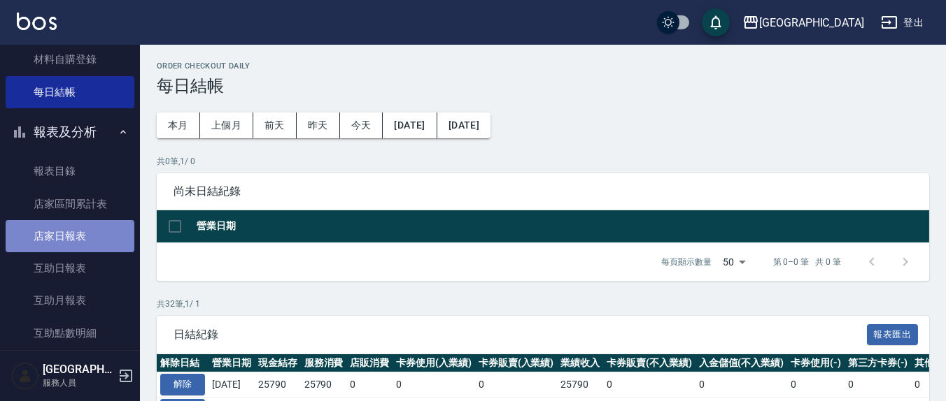
click at [80, 227] on link "店家日報表" at bounding box center [70, 236] width 129 height 32
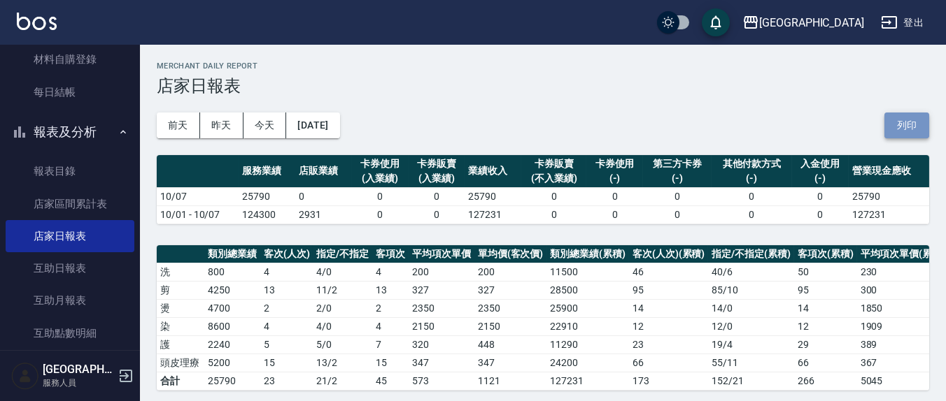
click at [909, 130] on button "列印" at bounding box center [906, 126] width 45 height 26
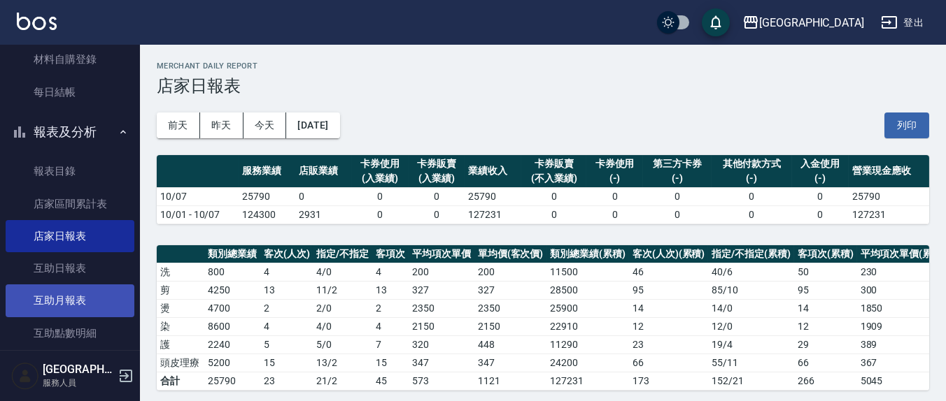
scroll to position [291, 0]
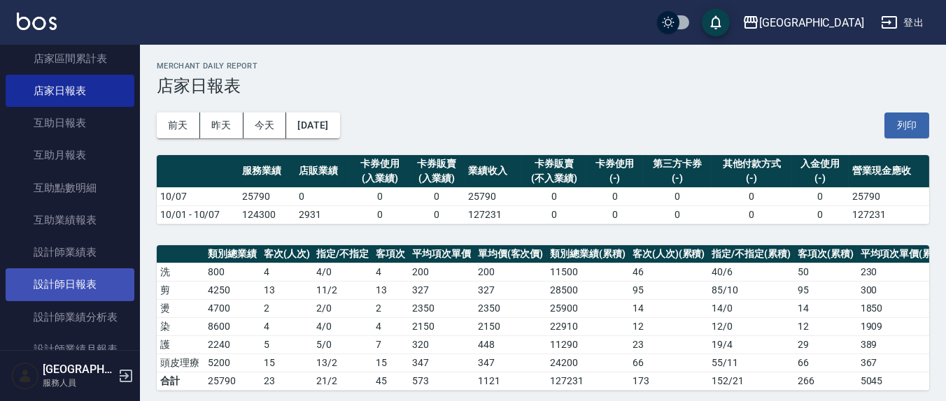
click at [90, 289] on link "設計師日報表" at bounding box center [70, 285] width 129 height 32
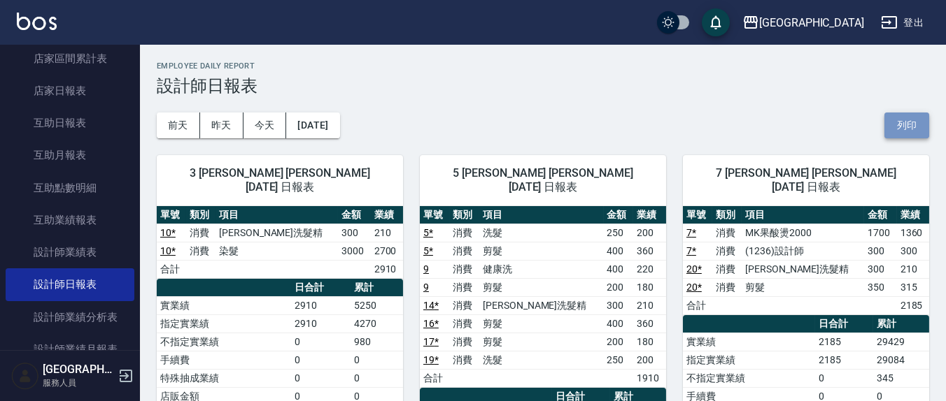
click at [920, 131] on button "列印" at bounding box center [906, 126] width 45 height 26
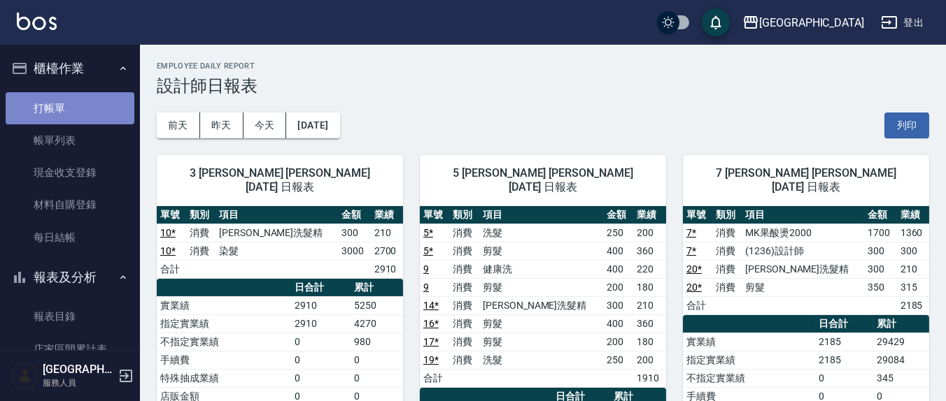
click at [95, 111] on link "打帳單" at bounding box center [70, 108] width 129 height 32
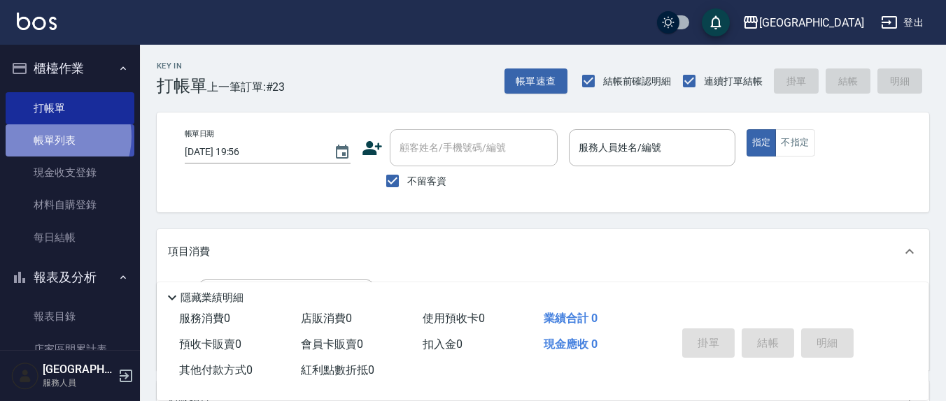
click at [51, 137] on link "帳單列表" at bounding box center [70, 140] width 129 height 32
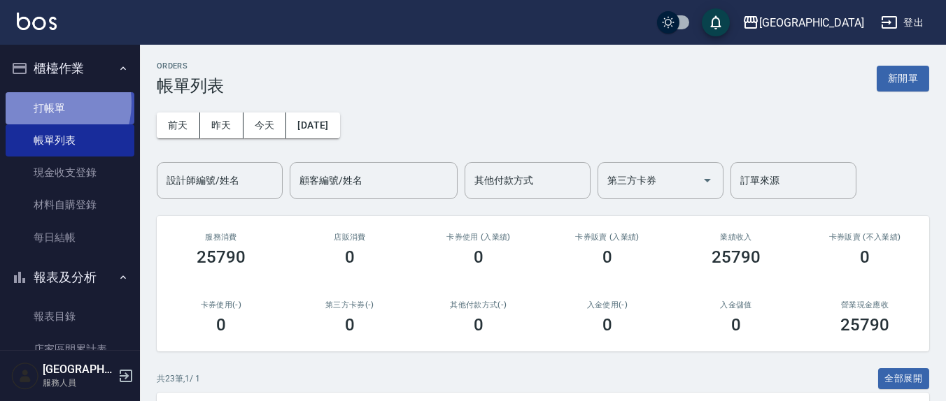
click at [48, 103] on link "打帳單" at bounding box center [70, 108] width 129 height 32
